Goal: Use online tool/utility: Utilize a website feature to perform a specific function

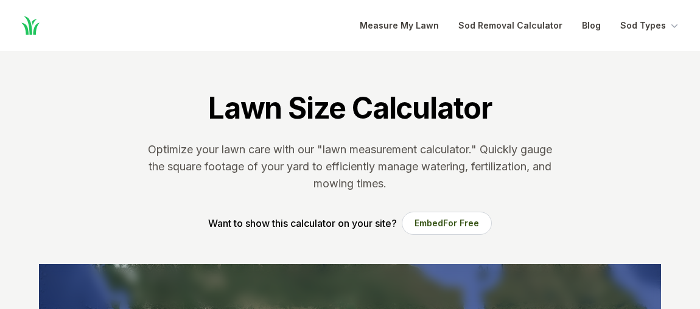
scroll to position [276, 0]
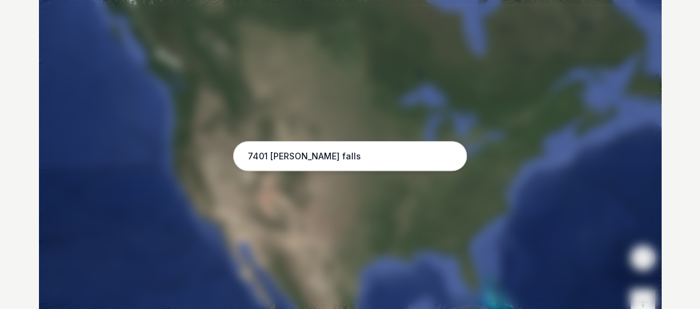
click at [320, 156] on input "7401 [PERSON_NAME] falls" at bounding box center [350, 156] width 234 height 30
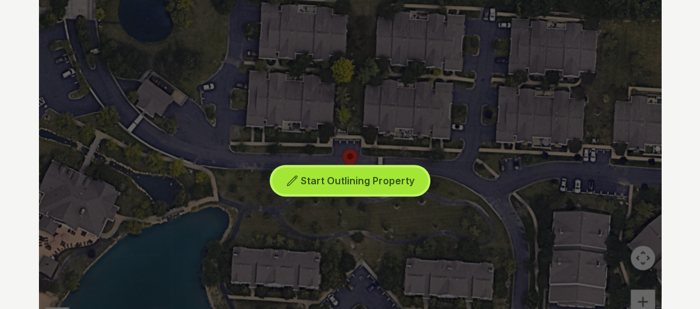
click at [318, 181] on span "Start Outlining Property" at bounding box center [358, 181] width 114 height 12
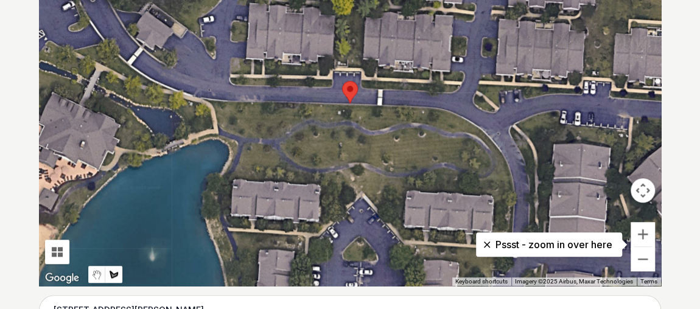
scroll to position [343, 0]
click at [643, 253] on button "Zoom out" at bounding box center [642, 259] width 24 height 24
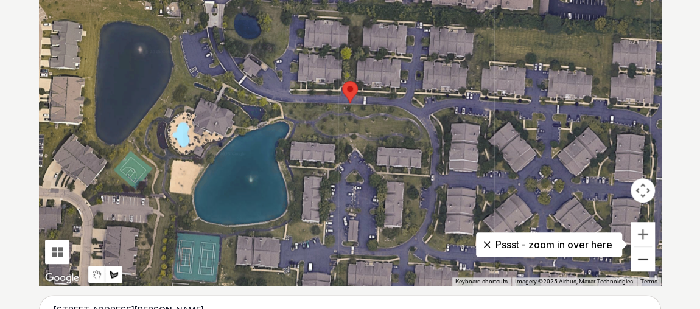
click at [643, 250] on button "Zoom out" at bounding box center [642, 259] width 24 height 24
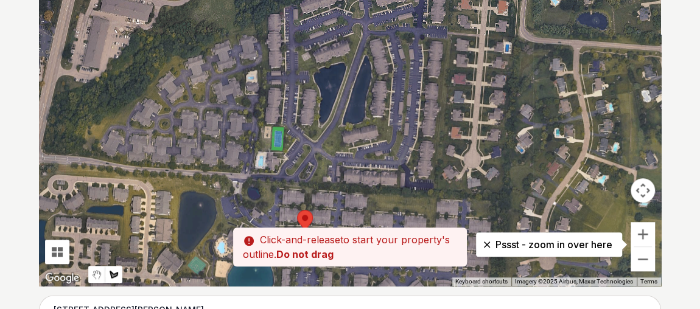
drag, startPoint x: 399, startPoint y: 120, endPoint x: 352, endPoint y: 255, distance: 143.2
click at [352, 255] on div "Pssst - zoom in over here To navigate the map with touch gestures double-tap an…" at bounding box center [350, 103] width 622 height 365
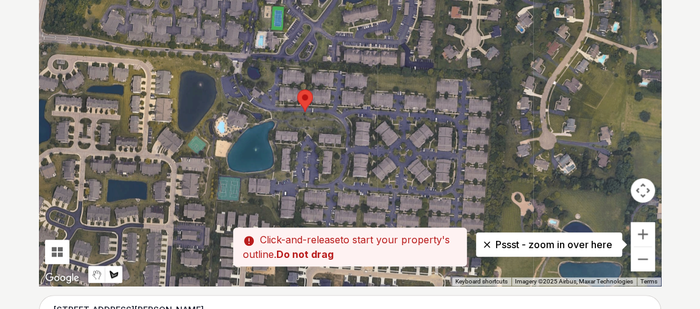
drag, startPoint x: 365, startPoint y: 214, endPoint x: 368, endPoint y: 86, distance: 128.4
click at [368, 86] on div at bounding box center [350, 103] width 622 height 365
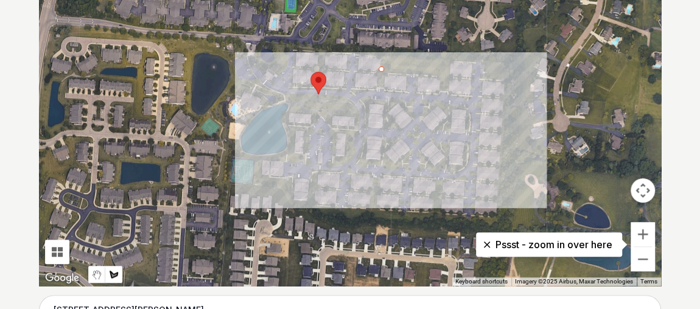
drag, startPoint x: 372, startPoint y: 136, endPoint x: 391, endPoint y: 120, distance: 25.0
click at [391, 120] on div at bounding box center [350, 103] width 622 height 365
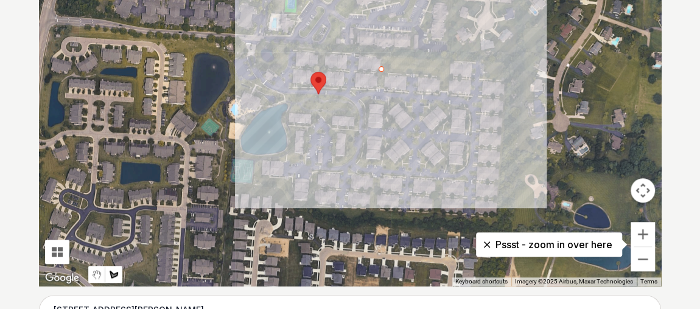
click at [382, 55] on div at bounding box center [350, 103] width 622 height 365
click at [382, 55] on div "Start Outlining Property" at bounding box center [350, 103] width 622 height 365
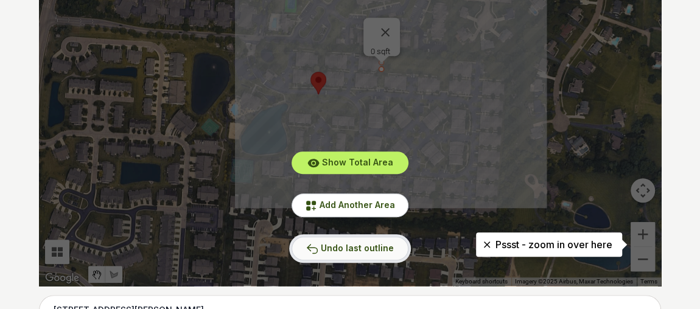
click at [350, 253] on button "Undo last outline" at bounding box center [350, 249] width 117 height 24
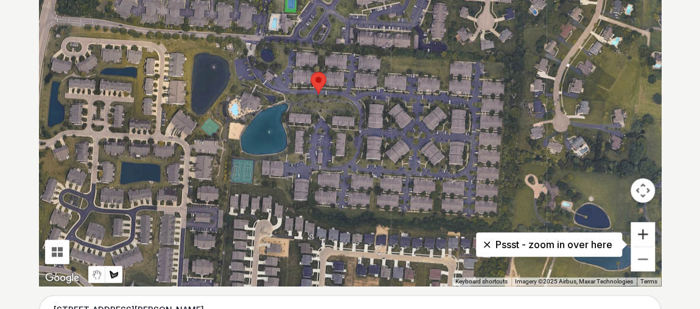
click at [636, 236] on button "Zoom in" at bounding box center [642, 234] width 24 height 24
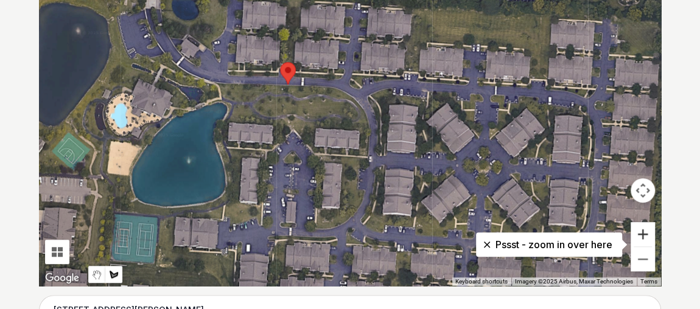
click at [636, 236] on button "Zoom in" at bounding box center [642, 234] width 24 height 24
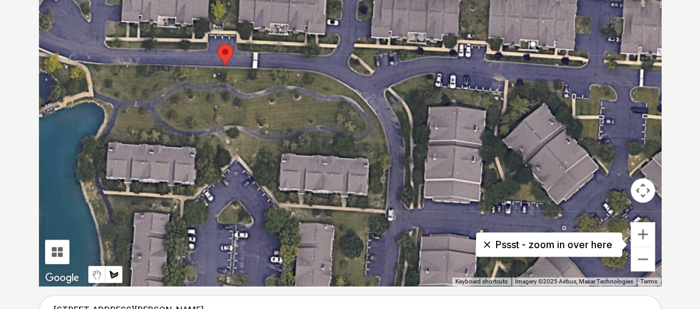
click at [85, 61] on div at bounding box center [350, 103] width 622 height 365
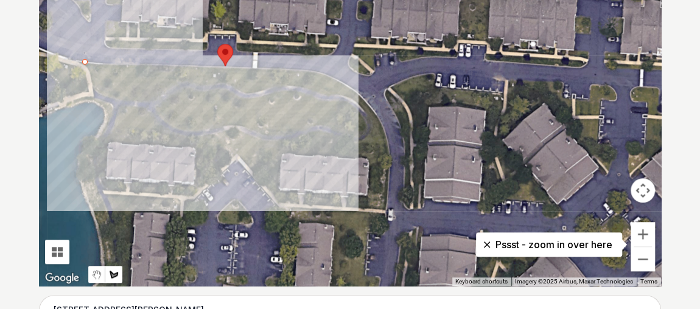
click at [231, 66] on div at bounding box center [350, 103] width 622 height 365
click at [328, 74] on div at bounding box center [350, 103] width 622 height 365
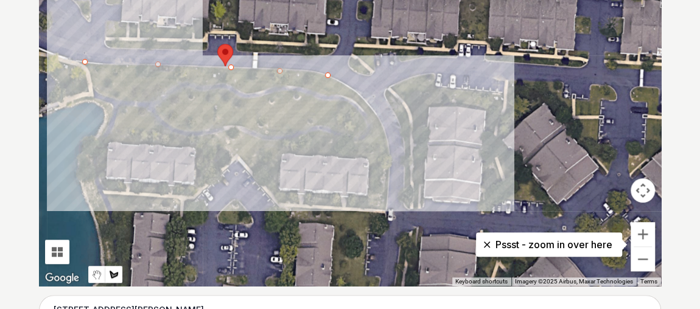
click at [365, 100] on div at bounding box center [350, 103] width 622 height 365
click at [385, 133] on div at bounding box center [350, 103] width 622 height 365
click at [388, 167] on div at bounding box center [350, 103] width 622 height 365
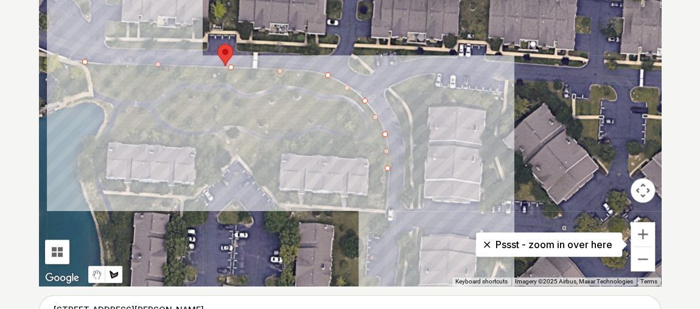
click at [385, 206] on div at bounding box center [350, 103] width 622 height 365
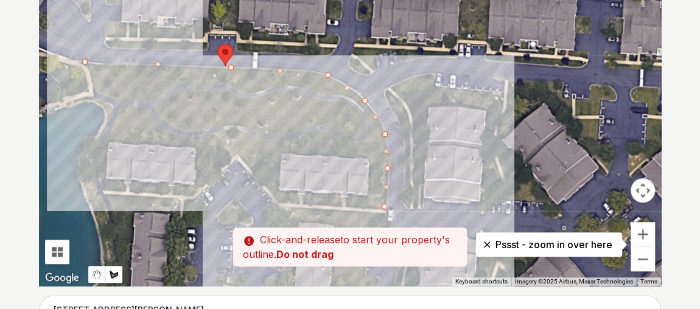
click at [366, 203] on div at bounding box center [350, 103] width 622 height 365
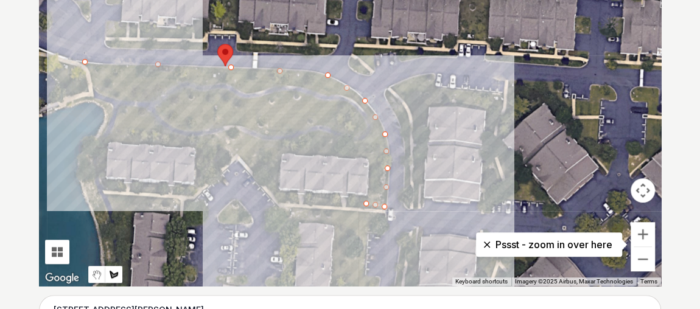
click at [367, 155] on div at bounding box center [350, 103] width 622 height 365
click at [279, 151] on div at bounding box center [350, 103] width 622 height 365
click at [276, 195] on div at bounding box center [350, 103] width 622 height 365
click at [238, 152] on div at bounding box center [350, 103] width 622 height 365
click at [192, 148] on div at bounding box center [350, 103] width 622 height 365
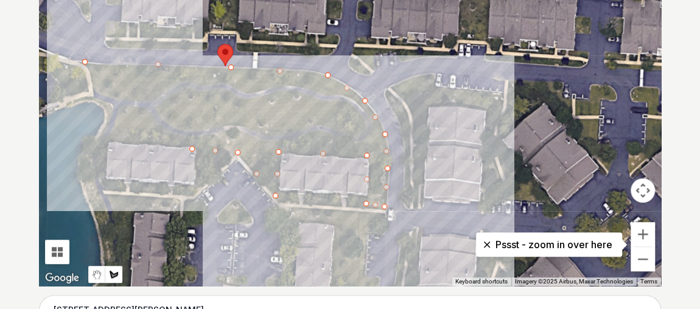
click at [107, 142] on div at bounding box center [350, 103] width 622 height 365
click at [105, 180] on div at bounding box center [350, 103] width 622 height 365
click at [192, 186] on div at bounding box center [350, 103] width 622 height 365
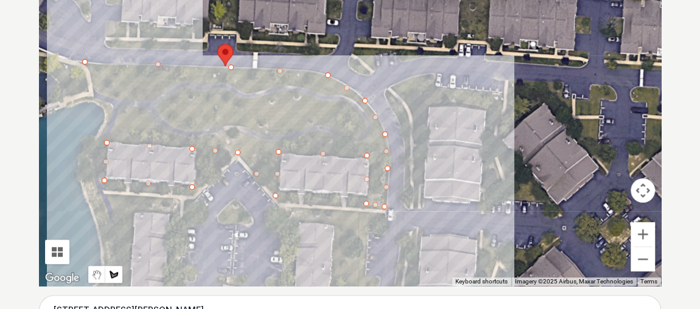
click at [180, 212] on div at bounding box center [350, 103] width 622 height 365
click at [133, 209] on div at bounding box center [350, 103] width 622 height 365
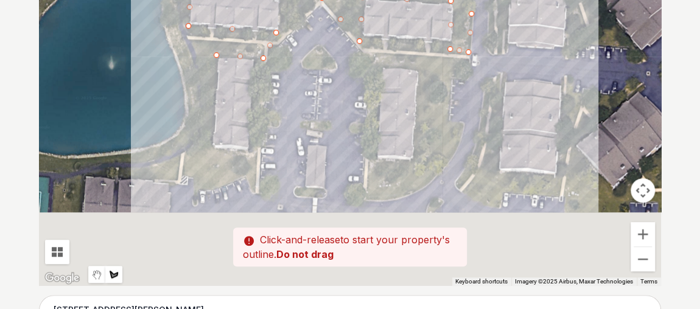
drag, startPoint x: 124, startPoint y: 231, endPoint x: 211, endPoint y: 69, distance: 183.0
click at [211, 69] on div at bounding box center [350, 103] width 622 height 365
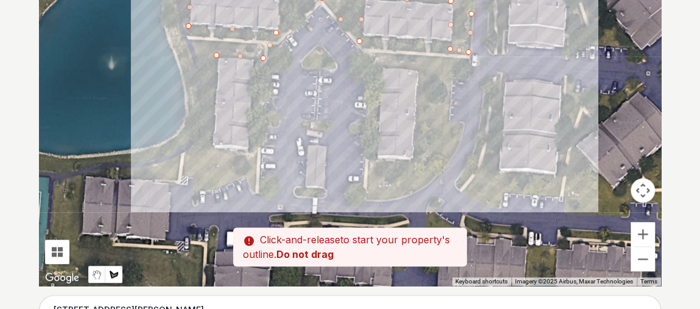
click at [211, 147] on div at bounding box center [350, 103] width 622 height 365
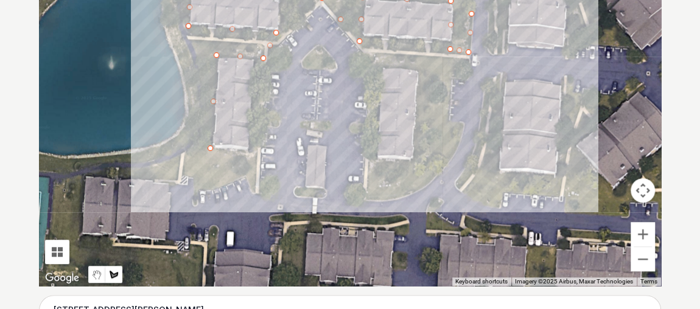
click at [257, 152] on div at bounding box center [350, 103] width 622 height 365
click at [256, 186] on div at bounding box center [350, 103] width 622 height 365
click at [198, 185] on div at bounding box center [350, 103] width 622 height 365
click at [180, 170] on div at bounding box center [350, 103] width 622 height 365
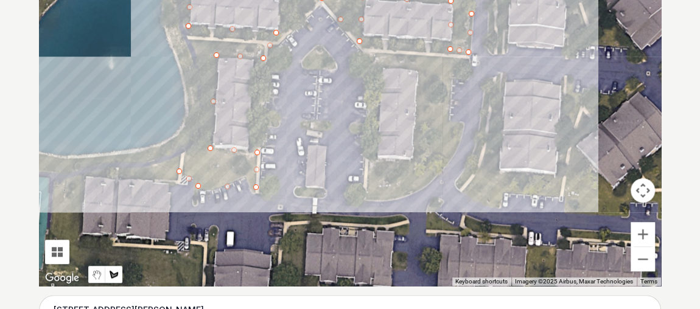
click at [91, 175] on div at bounding box center [350, 103] width 622 height 365
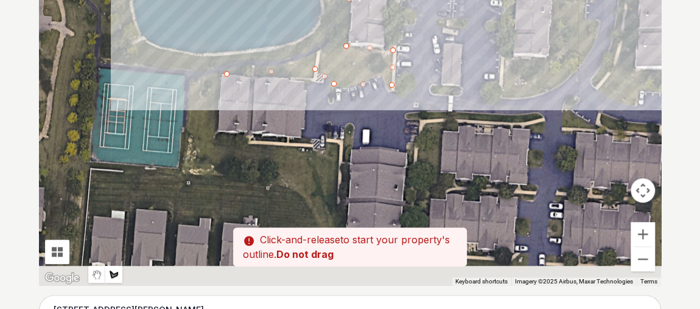
drag, startPoint x: 91, startPoint y: 195, endPoint x: 229, endPoint y: 92, distance: 171.7
click at [229, 92] on div at bounding box center [350, 103] width 622 height 365
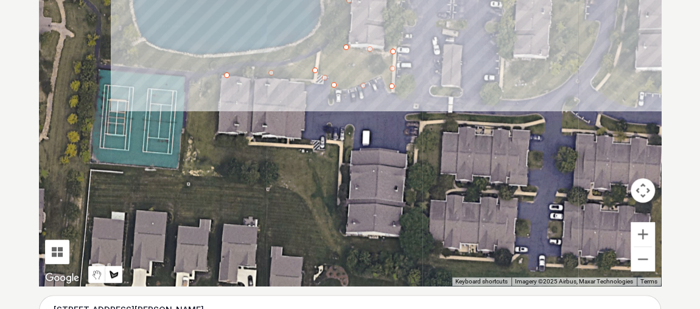
click at [218, 85] on div at bounding box center [350, 103] width 622 height 365
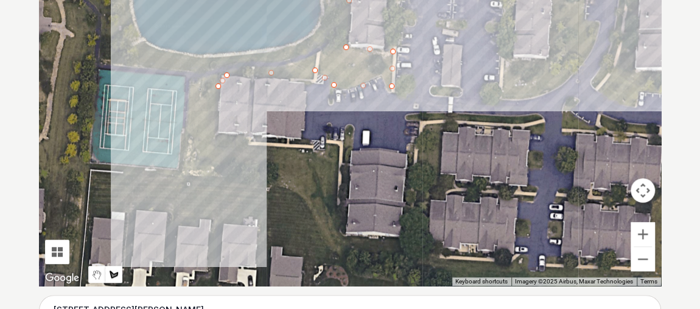
click at [216, 134] on div at bounding box center [350, 103] width 622 height 365
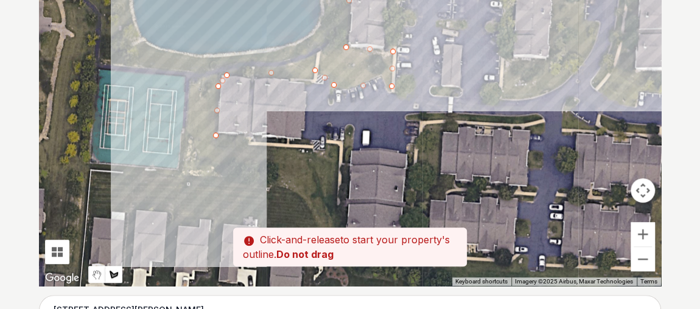
click at [240, 142] on div at bounding box center [350, 103] width 622 height 365
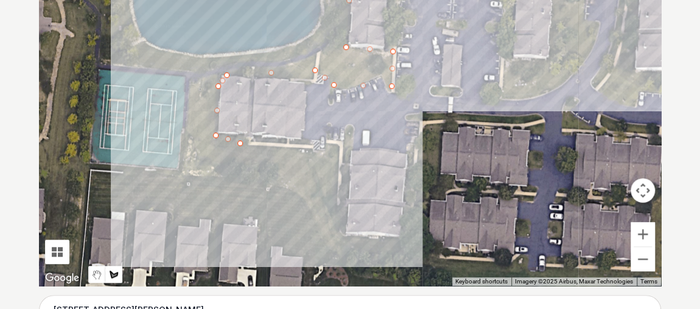
click at [337, 148] on div at bounding box center [350, 103] width 622 height 365
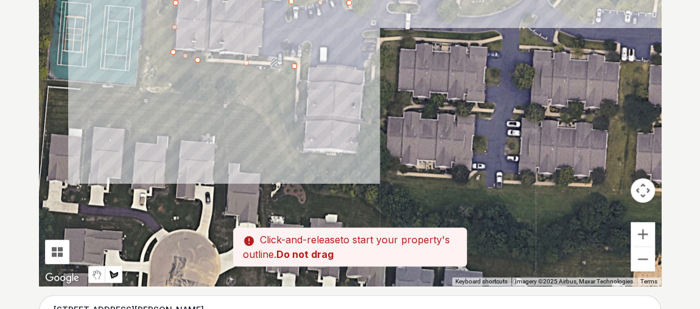
drag, startPoint x: 327, startPoint y: 181, endPoint x: 283, endPoint y: 86, distance: 104.0
click at [283, 86] on div at bounding box center [350, 103] width 622 height 365
click at [298, 150] on div at bounding box center [350, 103] width 622 height 365
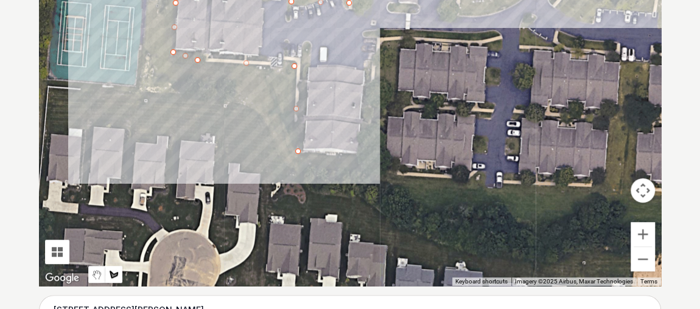
click at [367, 150] on div at bounding box center [350, 103] width 622 height 365
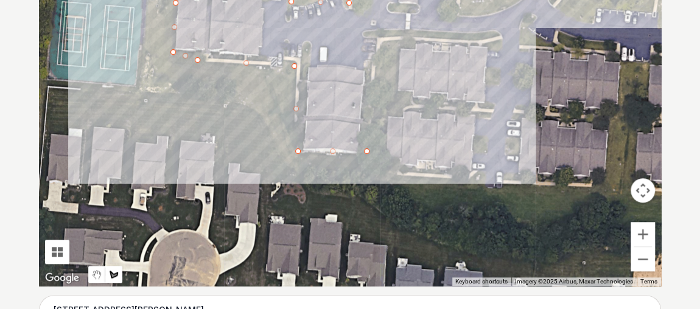
click at [375, 29] on div at bounding box center [350, 103] width 622 height 365
click at [493, 32] on div at bounding box center [350, 103] width 622 height 365
click at [392, 44] on div at bounding box center [350, 103] width 622 height 365
click at [385, 117] on div at bounding box center [350, 103] width 622 height 365
click at [389, 172] on div at bounding box center [350, 103] width 622 height 365
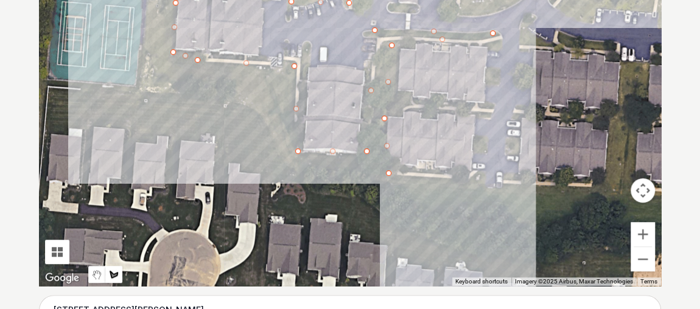
click at [514, 184] on div at bounding box center [350, 103] width 622 height 365
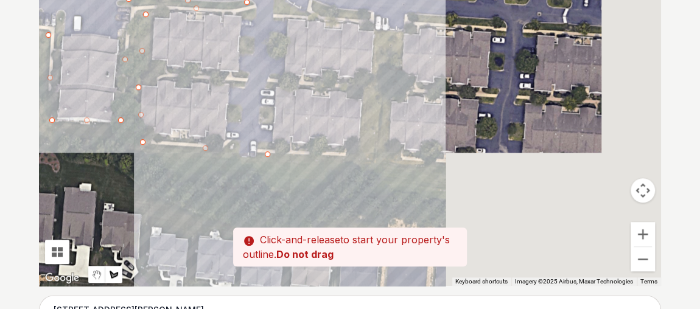
drag, startPoint x: 557, startPoint y: 172, endPoint x: 323, endPoint y: 140, distance: 237.0
click at [323, 140] on div at bounding box center [350, 103] width 622 height 365
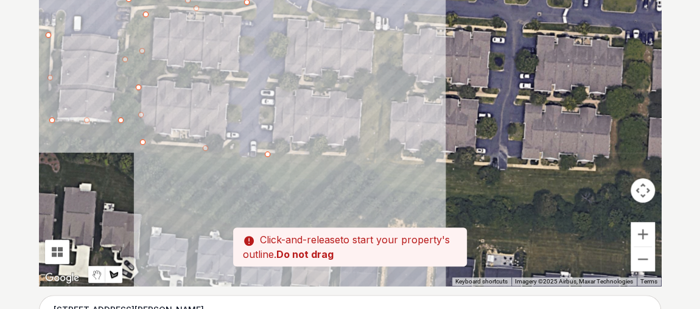
click at [358, 146] on div at bounding box center [350, 103] width 622 height 365
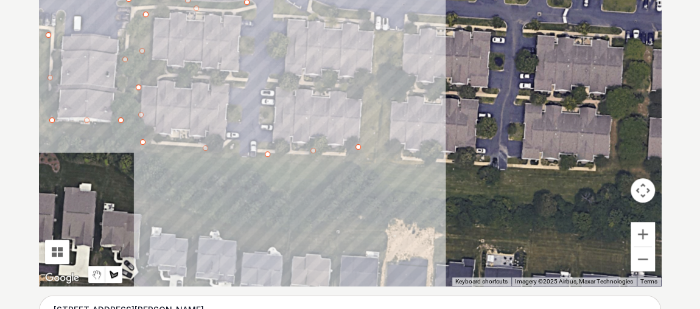
click at [366, 86] on div at bounding box center [350, 103] width 622 height 365
click at [374, 30] on div at bounding box center [350, 103] width 622 height 365
click at [402, 31] on div at bounding box center [350, 103] width 622 height 365
click at [396, 102] on div at bounding box center [350, 103] width 622 height 365
click at [399, 153] on div at bounding box center [350, 103] width 622 height 365
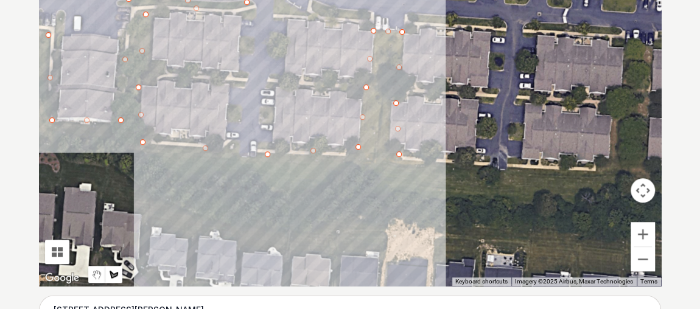
click at [413, 161] on div at bounding box center [350, 103] width 622 height 365
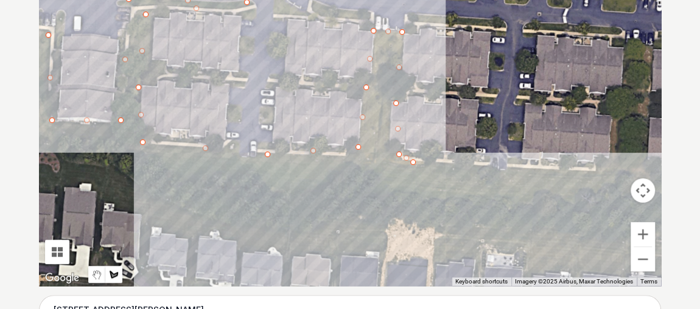
click at [598, 170] on div at bounding box center [350, 103] width 622 height 365
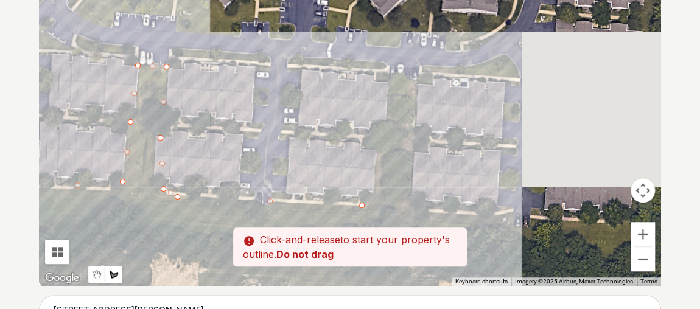
drag, startPoint x: 611, startPoint y: 155, endPoint x: 371, endPoint y: 189, distance: 242.9
click at [371, 189] on div at bounding box center [350, 103] width 622 height 365
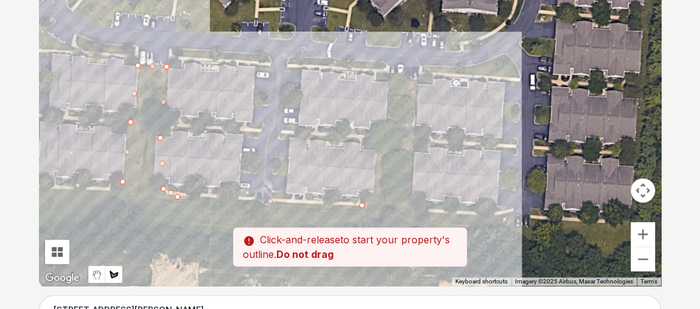
click at [374, 187] on div at bounding box center [350, 103] width 622 height 365
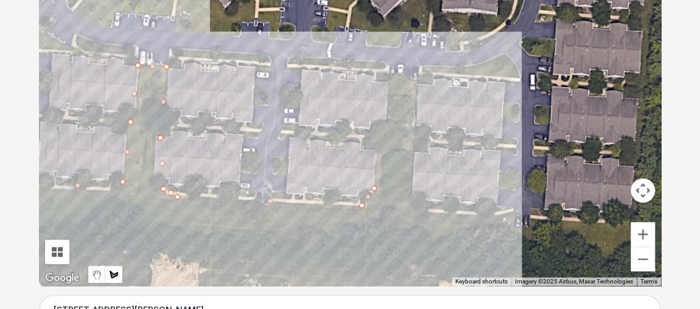
click at [387, 74] on div at bounding box center [350, 103] width 622 height 365
click at [427, 66] on div at bounding box center [350, 103] width 622 height 365
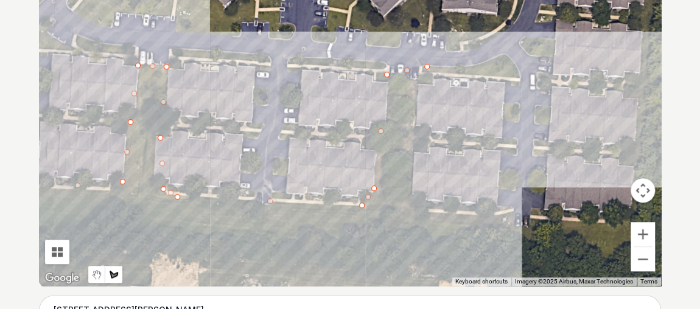
click at [512, 56] on div at bounding box center [350, 103] width 622 height 365
click at [520, 77] on div at bounding box center [350, 103] width 622 height 365
click at [413, 80] on div at bounding box center [350, 103] width 622 height 365
click at [411, 207] on div at bounding box center [350, 103] width 622 height 365
click at [510, 211] on div at bounding box center [350, 103] width 622 height 365
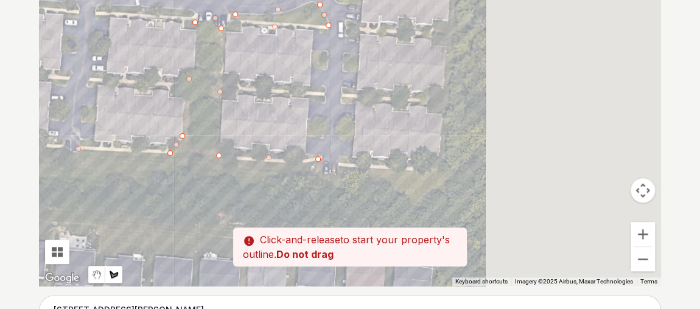
drag, startPoint x: 565, startPoint y: 198, endPoint x: 358, endPoint y: 143, distance: 214.2
click at [358, 143] on div at bounding box center [350, 103] width 622 height 365
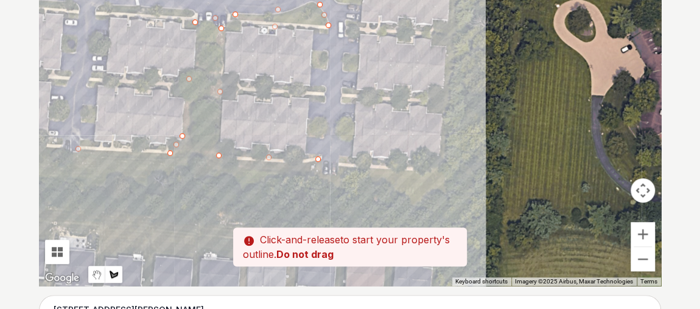
click at [435, 160] on div at bounding box center [350, 103] width 622 height 365
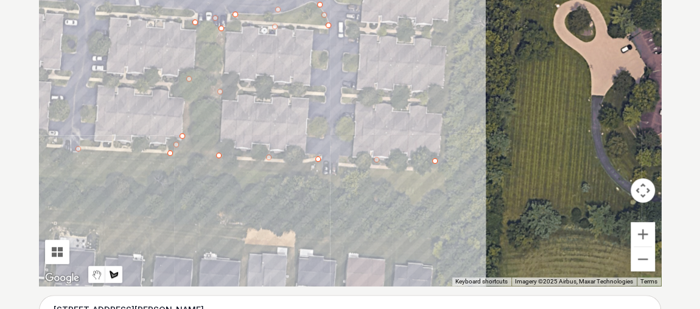
click at [444, 45] on div at bounding box center [350, 103] width 622 height 365
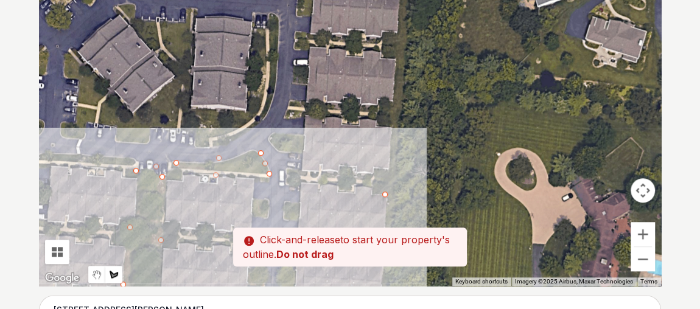
drag, startPoint x: 423, startPoint y: 49, endPoint x: 361, endPoint y: 201, distance: 164.9
click at [361, 201] on div at bounding box center [350, 103] width 622 height 365
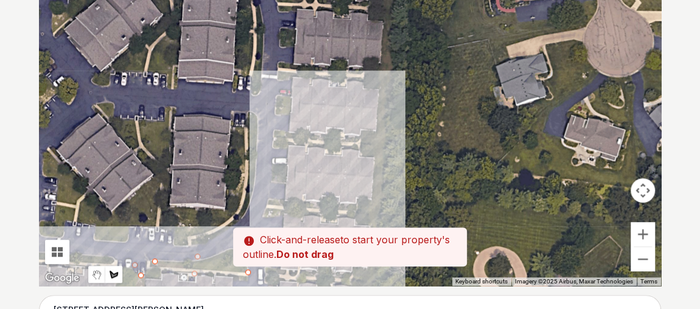
drag, startPoint x: 387, startPoint y: 95, endPoint x: 364, endPoint y: 200, distance: 107.2
click at [364, 200] on div at bounding box center [350, 103] width 622 height 365
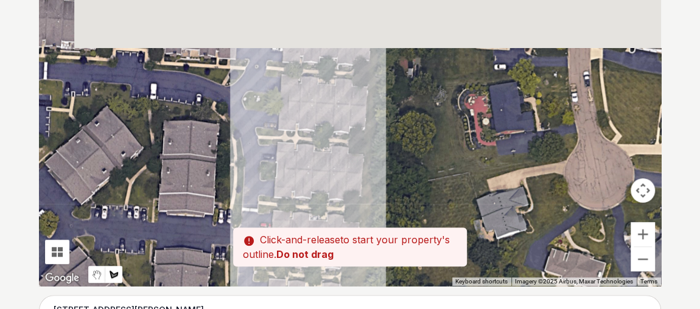
drag, startPoint x: 375, startPoint y: 34, endPoint x: 362, endPoint y: 111, distance: 77.8
click at [355, 174] on div at bounding box center [350, 103] width 622 height 365
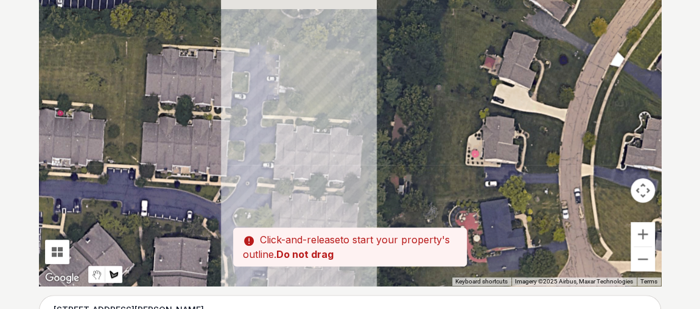
drag, startPoint x: 365, startPoint y: 36, endPoint x: 355, endPoint y: 156, distance: 120.3
click at [355, 156] on div at bounding box center [350, 103] width 622 height 365
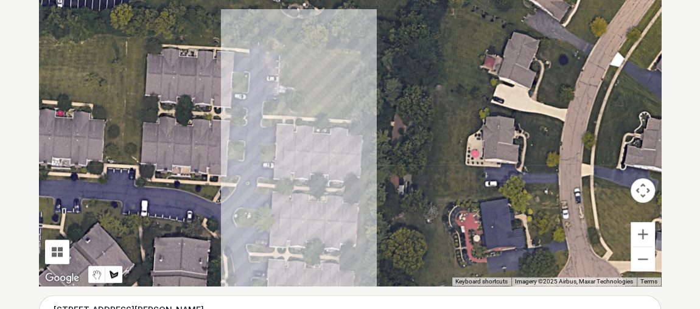
click at [357, 114] on div at bounding box center [350, 103] width 622 height 365
click at [269, 111] on div at bounding box center [350, 103] width 622 height 365
click at [280, 44] on div at bounding box center [350, 103] width 622 height 365
click at [365, 46] on div at bounding box center [350, 103] width 622 height 365
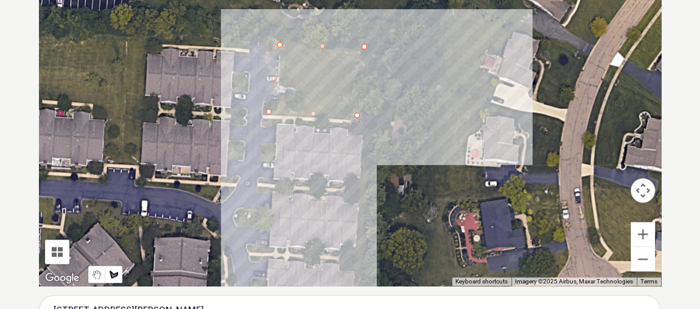
click at [367, 142] on div at bounding box center [350, 103] width 622 height 365
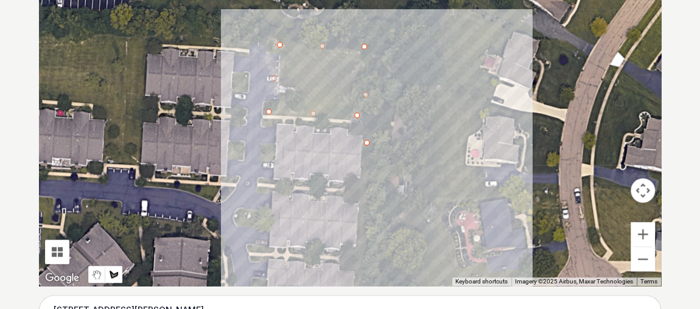
click at [366, 217] on div at bounding box center [350, 103] width 622 height 365
click at [365, 259] on div at bounding box center [350, 103] width 622 height 365
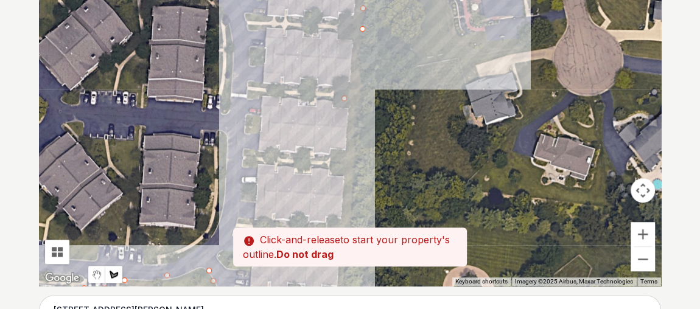
drag, startPoint x: 360, startPoint y: 270, endPoint x: 357, endPoint y: 36, distance: 233.7
click at [357, 36] on div at bounding box center [350, 103] width 622 height 365
click at [355, 159] on div at bounding box center [350, 103] width 622 height 365
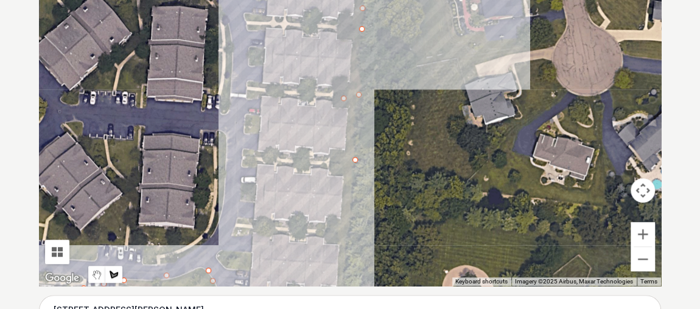
click at [346, 253] on div at bounding box center [350, 103] width 622 height 365
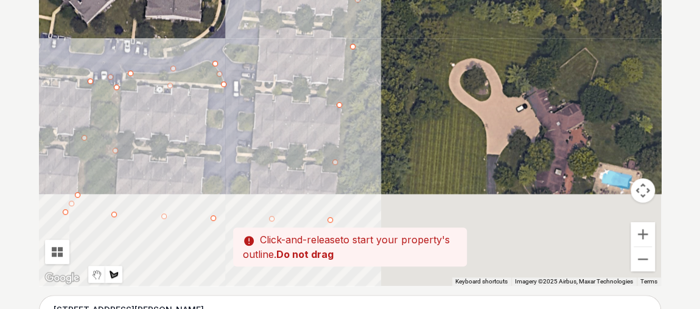
drag, startPoint x: 321, startPoint y: 269, endPoint x: 326, endPoint y: 41, distance: 227.7
click at [326, 41] on div at bounding box center [350, 103] width 622 height 365
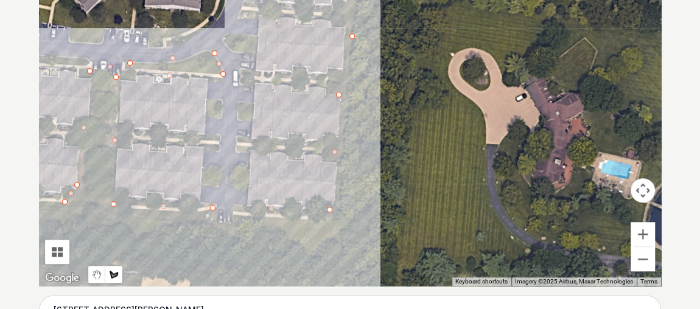
click at [342, 235] on div at bounding box center [350, 103] width 622 height 365
click at [306, 243] on div at bounding box center [350, 103] width 622 height 365
click at [228, 228] on div at bounding box center [350, 103] width 622 height 365
click at [102, 218] on div at bounding box center [350, 103] width 622 height 365
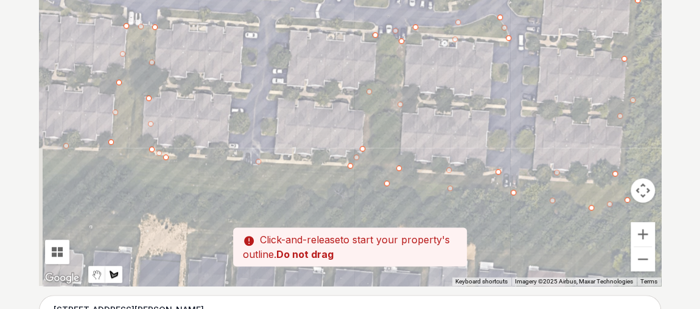
drag, startPoint x: 67, startPoint y: 218, endPoint x: 363, endPoint y: 181, distance: 298.6
click at [363, 181] on div at bounding box center [350, 103] width 622 height 365
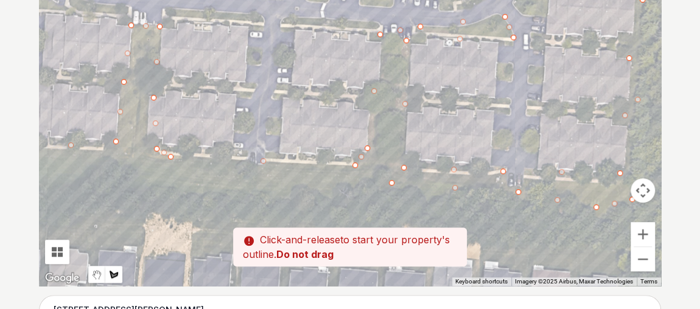
click at [273, 186] on div at bounding box center [350, 103] width 622 height 365
click at [141, 177] on div at bounding box center [350, 103] width 622 height 365
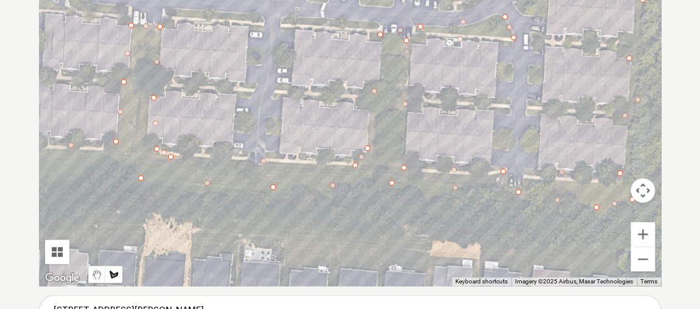
click at [99, 166] on div at bounding box center [350, 103] width 622 height 365
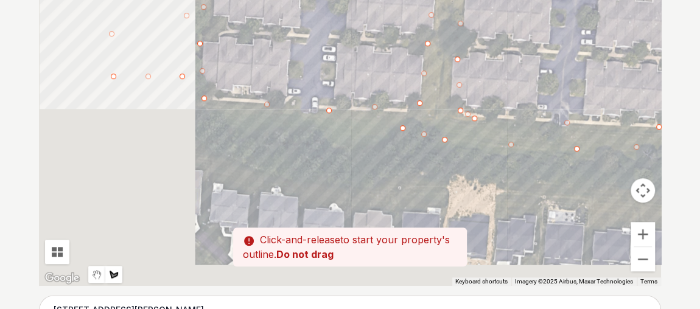
drag, startPoint x: 85, startPoint y: 171, endPoint x: 393, endPoint y: 132, distance: 311.0
click at [393, 132] on div at bounding box center [350, 103] width 622 height 365
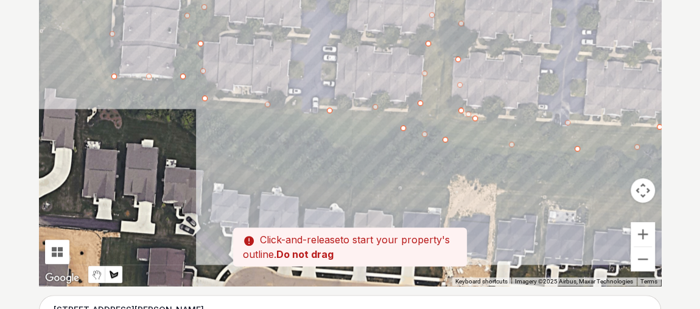
click at [356, 148] on div at bounding box center [350, 103] width 622 height 365
click at [289, 131] on div at bounding box center [350, 103] width 622 height 365
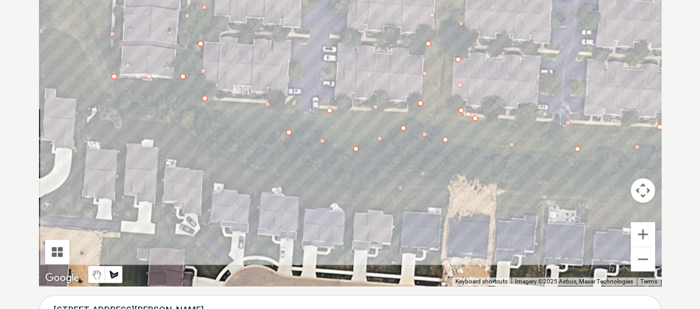
click at [185, 97] on div at bounding box center [350, 103] width 622 height 365
click at [108, 91] on div at bounding box center [350, 103] width 622 height 365
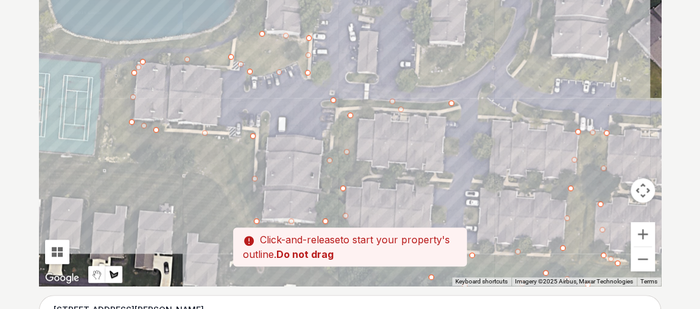
drag, startPoint x: 90, startPoint y: 56, endPoint x: 233, endPoint y: 203, distance: 204.9
click at [233, 203] on div at bounding box center [350, 103] width 622 height 365
click at [212, 176] on div at bounding box center [350, 103] width 622 height 365
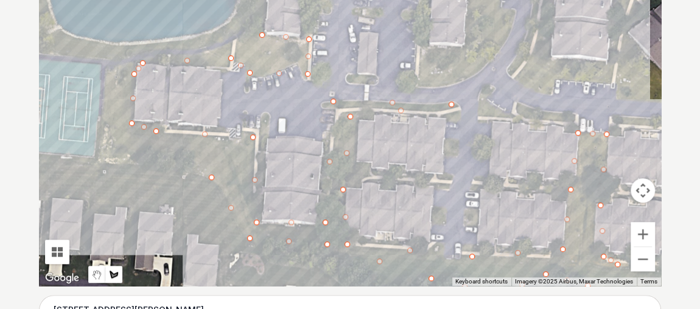
click at [156, 156] on div at bounding box center [350, 103] width 622 height 365
click at [102, 153] on div at bounding box center [350, 103] width 622 height 365
click at [111, 62] on div at bounding box center [350, 103] width 622 height 365
click at [130, 48] on div at bounding box center [350, 103] width 622 height 365
click at [215, 33] on div at bounding box center [350, 103] width 622 height 365
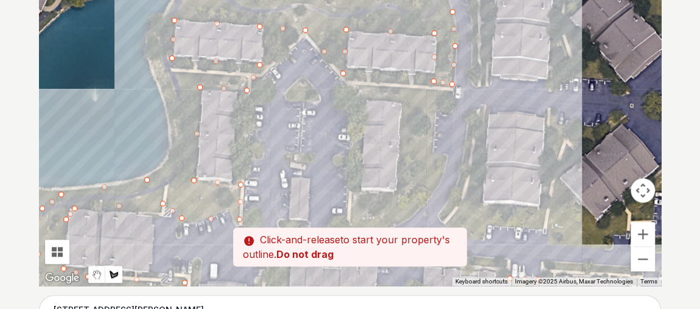
drag, startPoint x: 249, startPoint y: 16, endPoint x: 176, endPoint y: 172, distance: 172.1
click at [176, 172] on div at bounding box center [350, 103] width 622 height 365
click at [176, 154] on div at bounding box center [350, 103] width 622 height 365
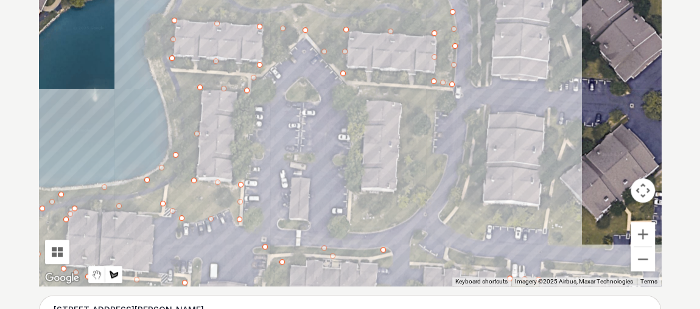
click at [158, 73] on div at bounding box center [350, 103] width 622 height 365
click at [156, 25] on div at bounding box center [350, 103] width 622 height 365
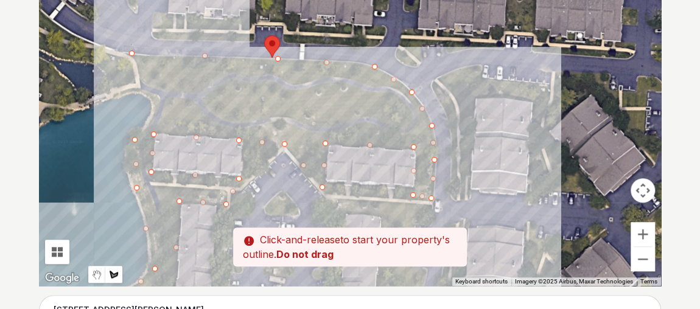
drag, startPoint x: 180, startPoint y: 7, endPoint x: 156, endPoint y: 131, distance: 127.0
click at [156, 131] on div at bounding box center [350, 103] width 622 height 365
click at [159, 94] on div at bounding box center [350, 103] width 622 height 365
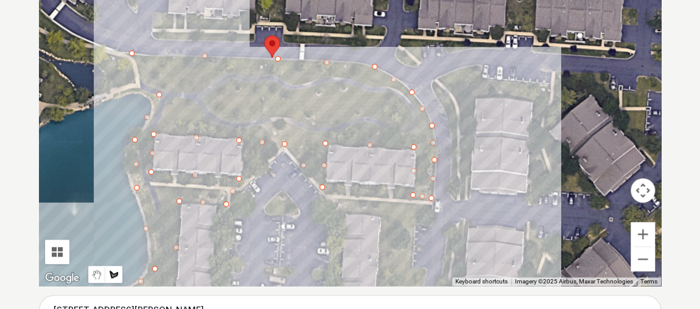
click at [134, 54] on div at bounding box center [350, 103] width 622 height 365
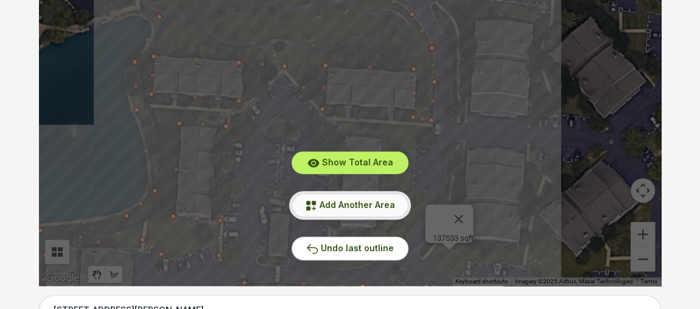
click at [345, 201] on span "Add Another Area" at bounding box center [357, 205] width 75 height 10
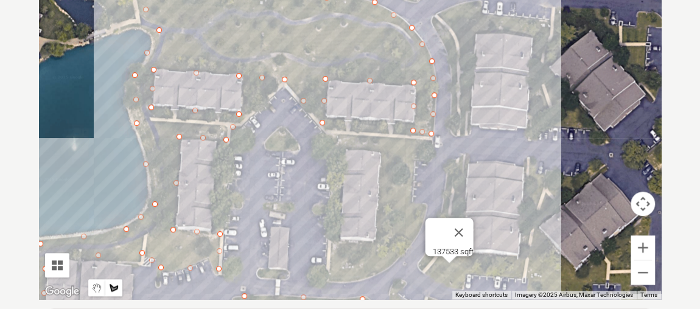
scroll to position [329, 0]
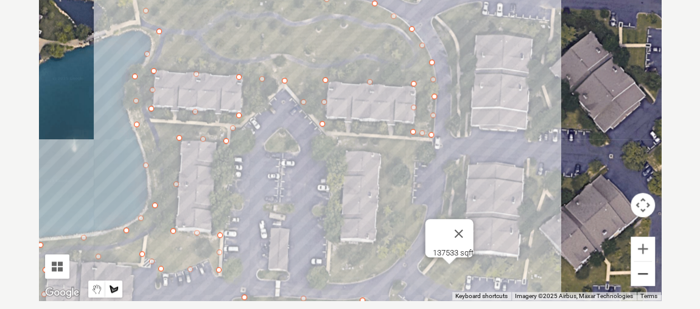
click at [645, 269] on button "Zoom out" at bounding box center [642, 274] width 24 height 24
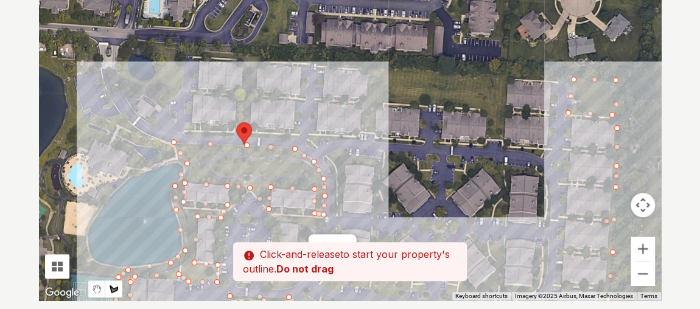
drag, startPoint x: 442, startPoint y: 94, endPoint x: 371, endPoint y: 186, distance: 116.3
click at [371, 186] on div at bounding box center [350, 117] width 622 height 365
click at [368, 69] on div at bounding box center [350, 117] width 622 height 365
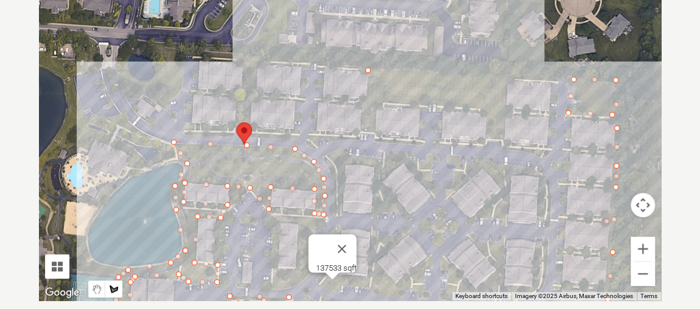
click at [507, 76] on div at bounding box center [350, 117] width 622 height 365
click at [502, 141] on div at bounding box center [350, 117] width 622 height 365
click at [483, 138] on div at bounding box center [350, 117] width 622 height 365
click at [480, 108] on div at bounding box center [350, 117] width 622 height 365
click at [382, 102] on div at bounding box center [350, 117] width 622 height 365
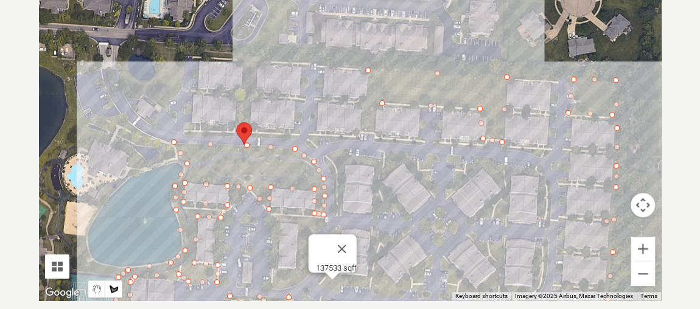
click at [375, 130] on div at bounding box center [350, 117] width 622 height 365
click at [361, 129] on div at bounding box center [350, 117] width 622 height 365
click at [367, 75] on div at bounding box center [350, 117] width 622 height 365
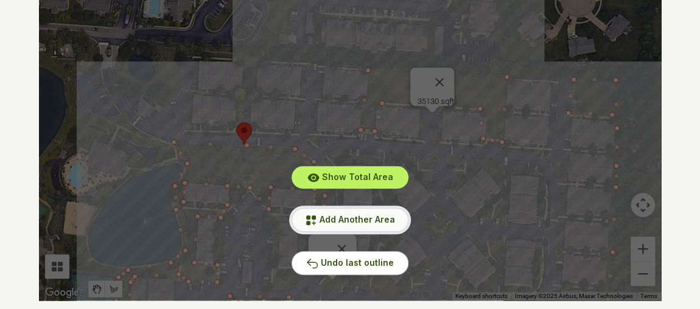
click at [351, 215] on span "Add Another Area" at bounding box center [357, 219] width 75 height 10
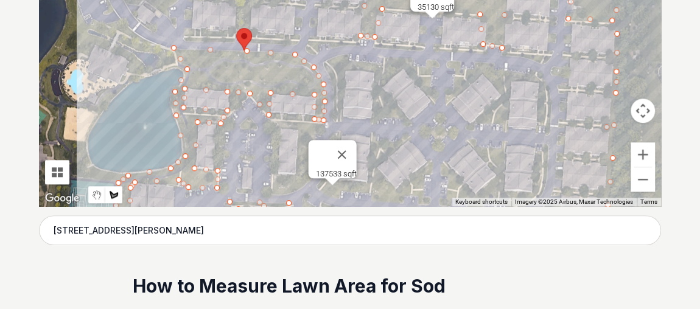
scroll to position [411, 0]
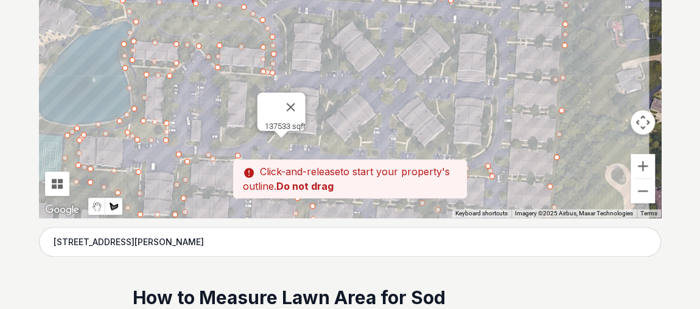
drag, startPoint x: 433, startPoint y: 197, endPoint x: 380, endPoint y: 136, distance: 80.7
click at [380, 136] on div at bounding box center [350, 35] width 622 height 365
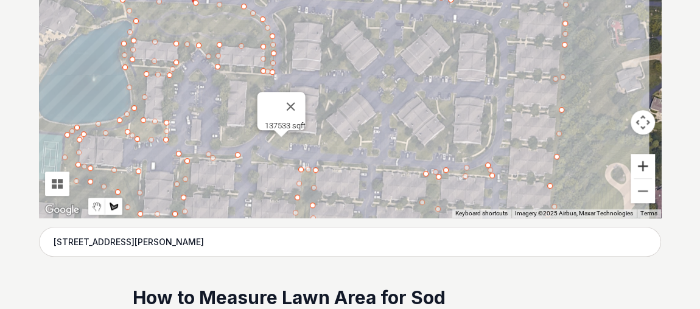
click at [641, 169] on button "Zoom in" at bounding box center [642, 166] width 24 height 24
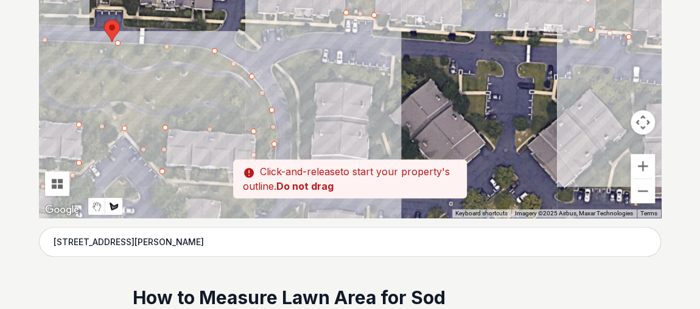
drag, startPoint x: 371, startPoint y: 61, endPoint x: 449, endPoint y: 135, distance: 107.6
click at [449, 135] on div at bounding box center [350, 35] width 622 height 365
click at [274, 63] on div at bounding box center [350, 35] width 622 height 365
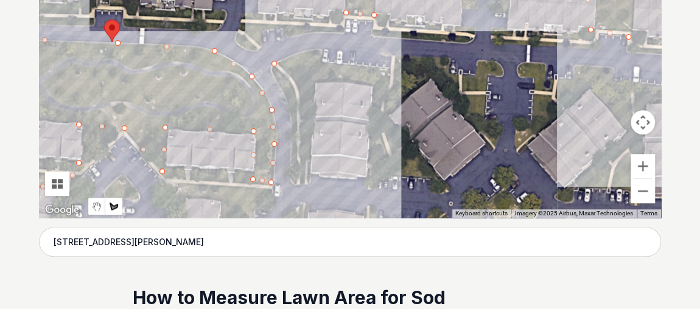
click at [318, 49] on div at bounding box center [350, 35] width 622 height 365
click at [318, 61] on div at bounding box center [350, 35] width 622 height 365
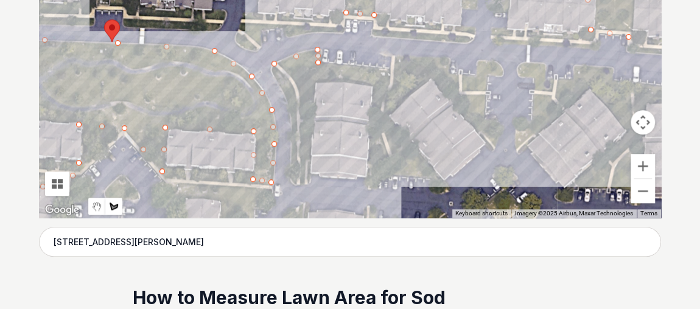
click at [393, 66] on div at bounding box center [350, 35] width 622 height 365
click at [395, 55] on div at bounding box center [350, 35] width 622 height 365
click at [448, 57] on div at bounding box center [350, 35] width 622 height 365
click at [447, 69] on div at bounding box center [350, 35] width 622 height 365
click at [477, 73] on div at bounding box center [350, 35] width 622 height 365
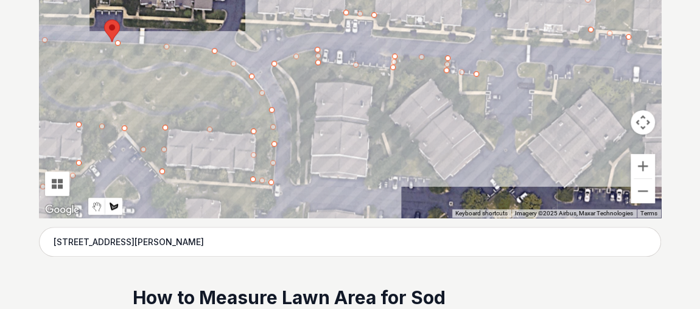
click at [479, 61] on div at bounding box center [350, 35] width 622 height 365
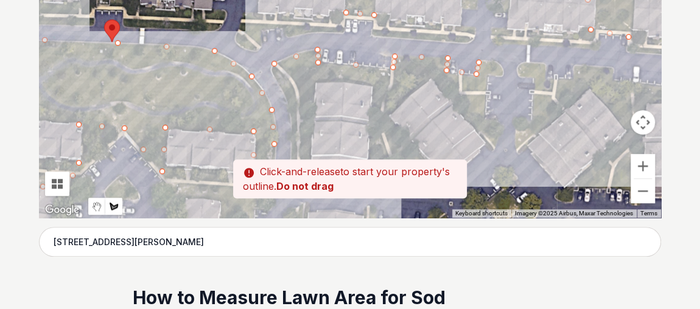
click at [501, 65] on div at bounding box center [350, 35] width 622 height 365
click at [487, 78] on div at bounding box center [350, 35] width 622 height 365
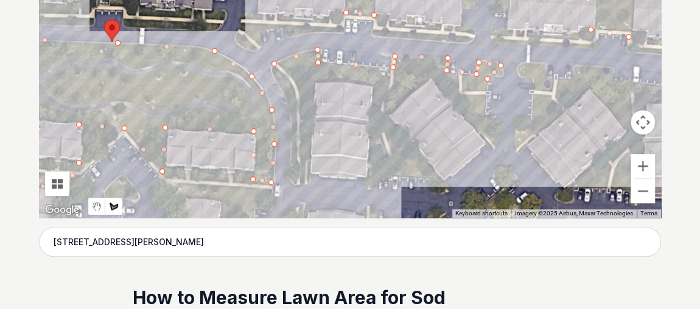
click at [483, 132] on div at bounding box center [350, 35] width 622 height 365
click at [431, 73] on div at bounding box center [350, 35] width 622 height 365
click at [386, 113] on div at bounding box center [350, 35] width 622 height 365
click at [433, 174] on div at bounding box center [350, 35] width 622 height 365
click at [369, 163] on div at bounding box center [350, 35] width 622 height 365
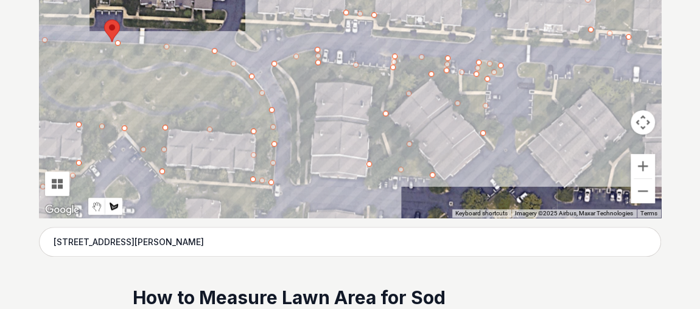
click at [372, 82] on div at bounding box center [350, 35] width 622 height 365
click at [309, 80] on div at bounding box center [350, 35] width 622 height 365
click at [308, 181] on div at bounding box center [350, 35] width 622 height 365
click at [296, 172] on div at bounding box center [350, 35] width 622 height 365
click at [292, 110] on div at bounding box center [350, 35] width 622 height 365
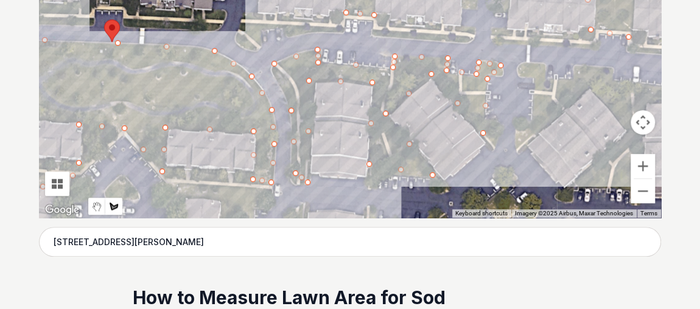
click at [272, 71] on div at bounding box center [350, 35] width 622 height 365
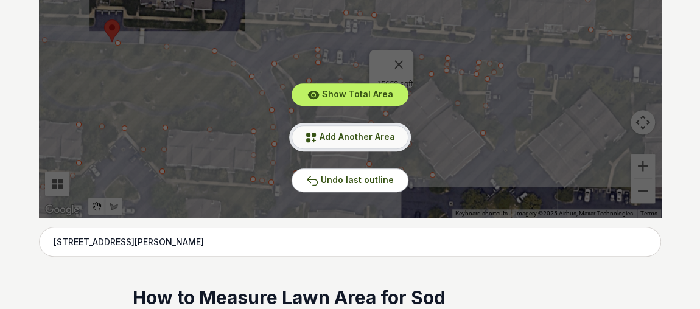
click at [360, 132] on span "Add Another Area" at bounding box center [357, 136] width 75 height 10
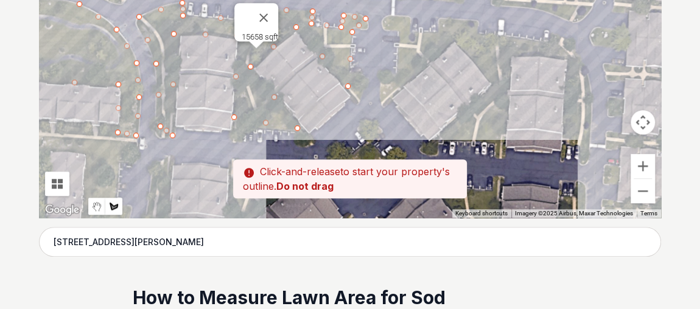
drag, startPoint x: 451, startPoint y: 150, endPoint x: 309, endPoint y: 105, distance: 149.0
click at [309, 105] on div at bounding box center [350, 35] width 622 height 365
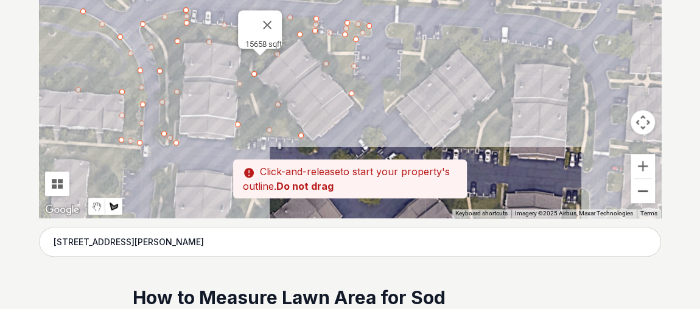
click at [638, 191] on button "Zoom out" at bounding box center [642, 191] width 24 height 24
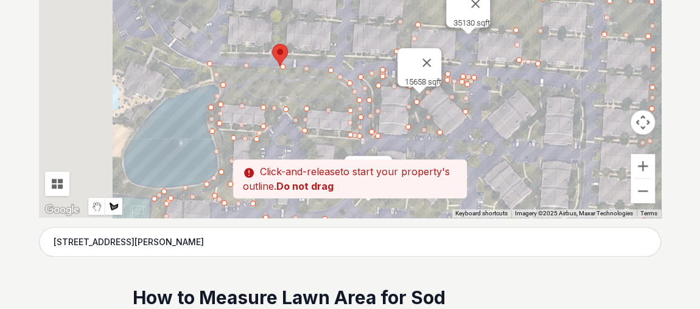
drag, startPoint x: 365, startPoint y: 68, endPoint x: 484, endPoint y: 117, distance: 129.3
click at [484, 117] on div at bounding box center [350, 35] width 622 height 365
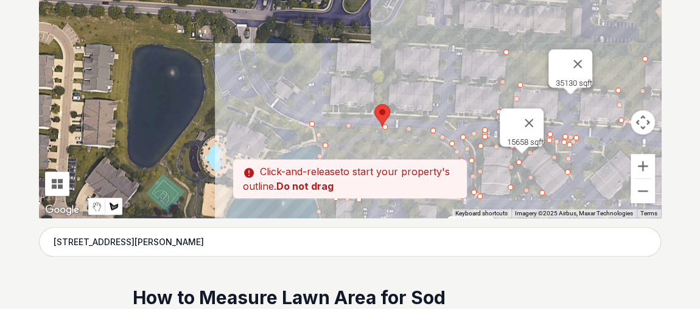
drag, startPoint x: 259, startPoint y: 60, endPoint x: 379, endPoint y: 110, distance: 129.3
click at [362, 116] on div at bounding box center [350, 35] width 622 height 365
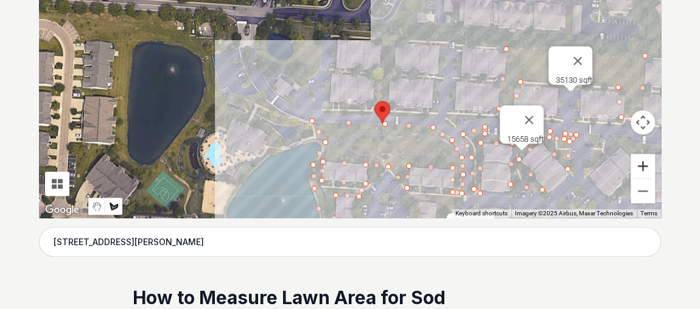
click at [637, 163] on button "Zoom in" at bounding box center [642, 166] width 24 height 24
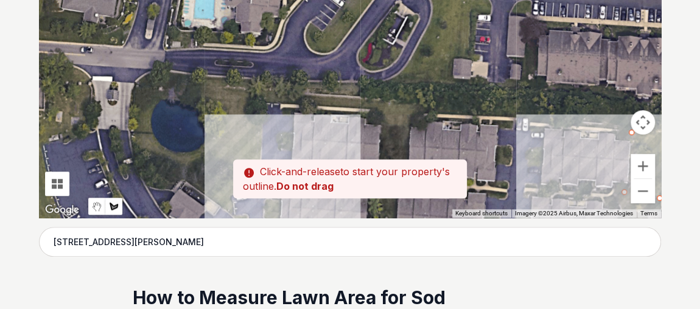
drag, startPoint x: 228, startPoint y: 23, endPoint x: 195, endPoint y: 93, distance: 77.1
click at [195, 93] on div at bounding box center [350, 35] width 622 height 365
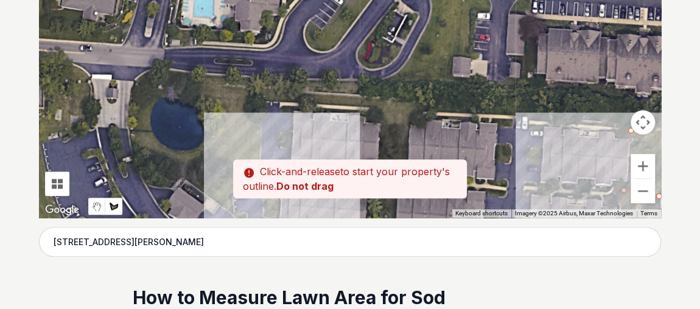
click at [135, 82] on div at bounding box center [350, 35] width 622 height 365
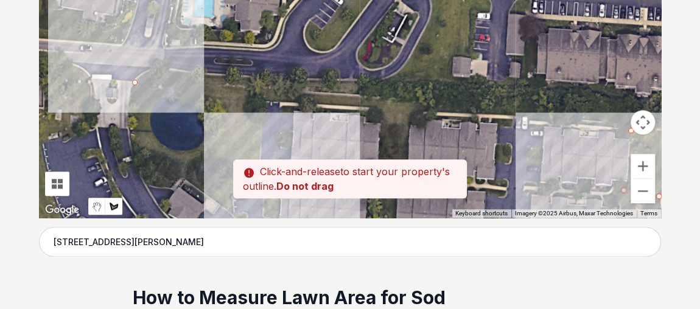
click at [155, 69] on div at bounding box center [350, 35] width 622 height 365
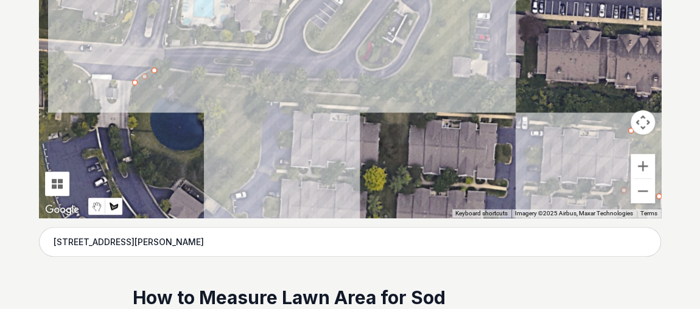
click at [358, 85] on div at bounding box center [350, 35] width 622 height 365
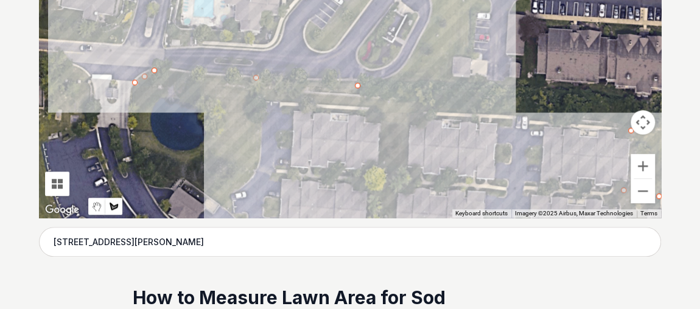
click at [427, 105] on div at bounding box center [350, 35] width 622 height 365
click at [407, 125] on div at bounding box center [350, 35] width 622 height 365
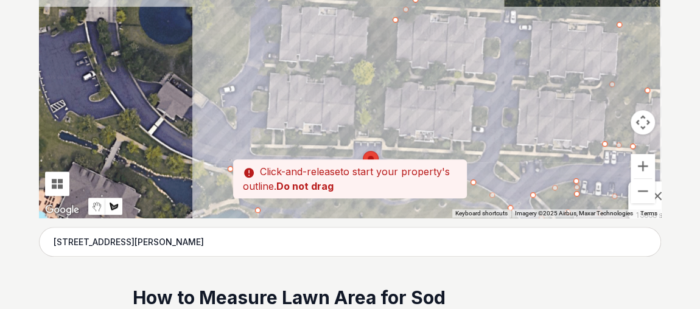
drag, startPoint x: 396, startPoint y: 166, endPoint x: 382, endPoint y: 54, distance: 113.5
click at [382, 54] on div at bounding box center [350, 35] width 622 height 365
click at [385, 138] on div at bounding box center [350, 35] width 622 height 365
click at [362, 131] on div at bounding box center [350, 35] width 622 height 365
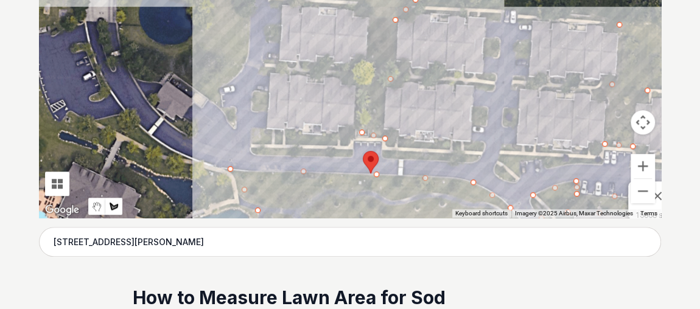
click at [368, 19] on div at bounding box center [350, 35] width 622 height 365
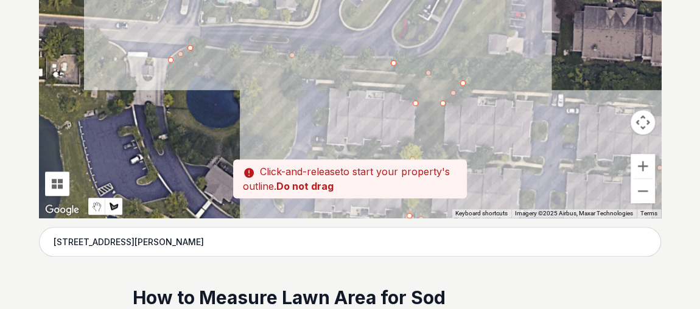
drag, startPoint x: 321, startPoint y: 17, endPoint x: 372, endPoint y: 108, distance: 104.1
click at [372, 108] on div at bounding box center [350, 35] width 622 height 365
click at [393, 82] on div at bounding box center [350, 35] width 622 height 365
click at [295, 78] on div at bounding box center [350, 35] width 622 height 365
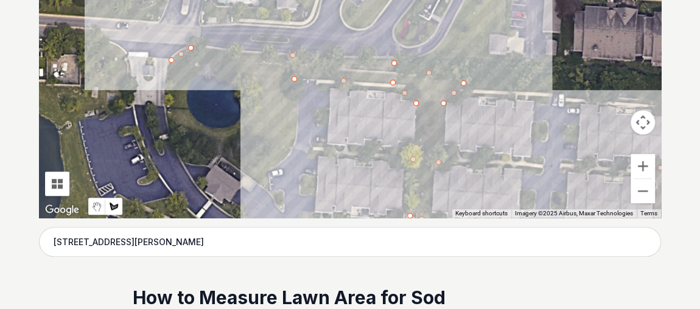
click at [295, 136] on div at bounding box center [350, 35] width 622 height 365
click at [267, 173] on div at bounding box center [350, 35] width 622 height 365
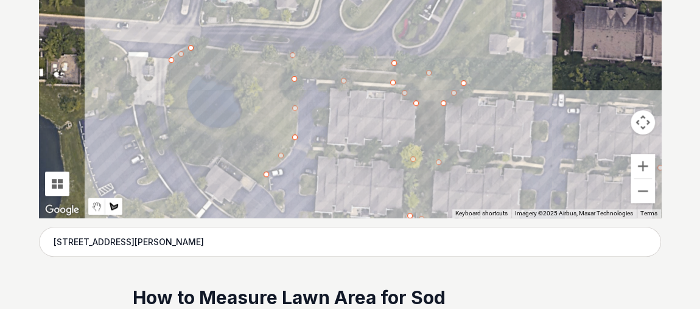
click at [223, 156] on div at bounding box center [350, 35] width 622 height 365
click at [184, 158] on div at bounding box center [350, 35] width 622 height 365
click at [166, 96] on div at bounding box center [350, 35] width 622 height 365
click at [181, 104] on div at bounding box center [350, 35] width 622 height 365
click at [199, 132] on div at bounding box center [350, 35] width 622 height 365
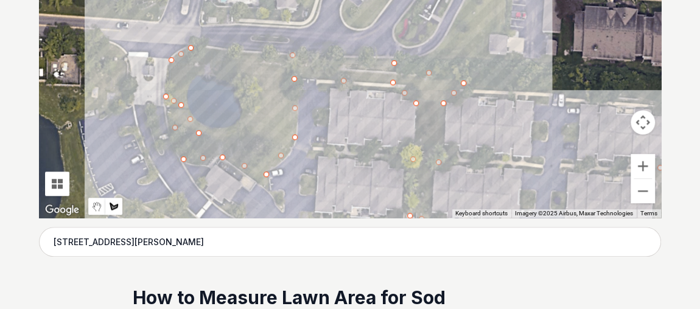
click at [244, 133] on div at bounding box center [350, 35] width 622 height 365
click at [258, 99] on div at bounding box center [350, 35] width 622 height 365
click at [242, 71] on div at bounding box center [350, 35] width 622 height 365
click at [204, 61] on div at bounding box center [350, 35] width 622 height 365
click at [181, 82] on div at bounding box center [350, 35] width 622 height 365
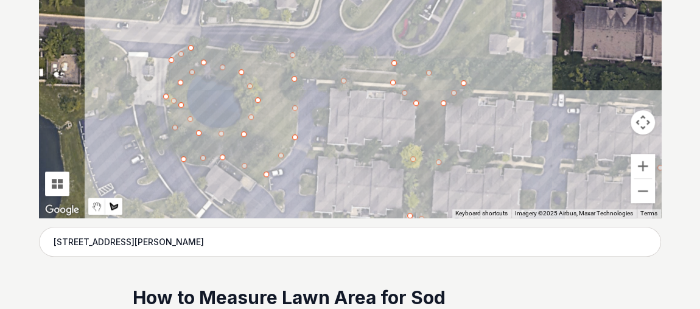
click at [169, 77] on div at bounding box center [350, 35] width 622 height 365
click at [168, 62] on div at bounding box center [350, 35] width 622 height 365
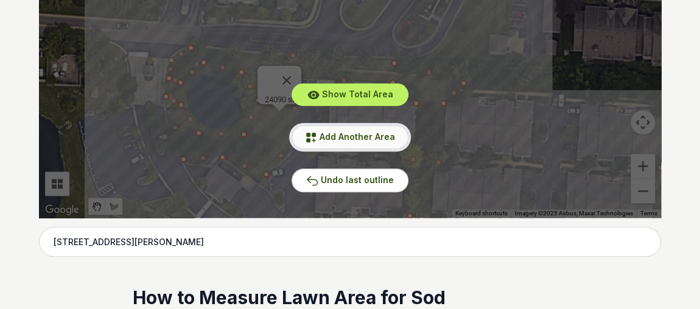
click at [359, 137] on span "Add Another Area" at bounding box center [357, 136] width 75 height 10
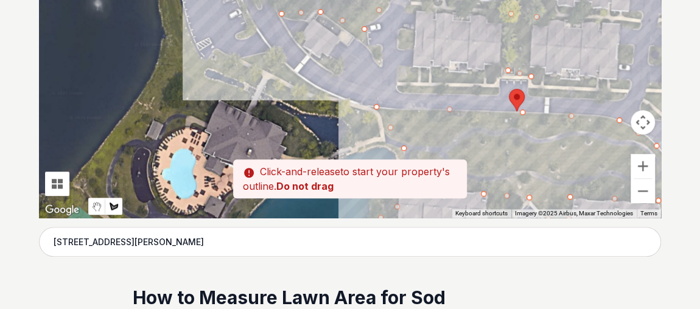
drag, startPoint x: 274, startPoint y: 179, endPoint x: 383, endPoint y: 22, distance: 191.1
click at [383, 22] on div at bounding box center [350, 35] width 622 height 365
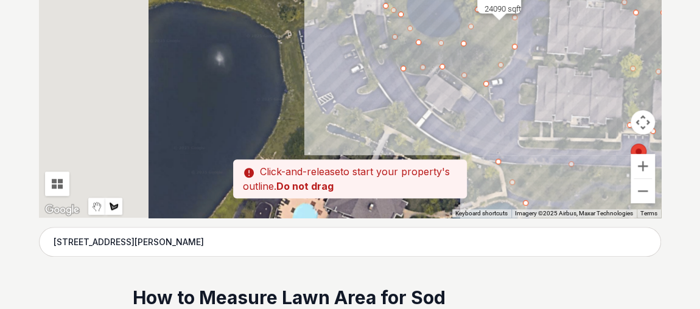
drag, startPoint x: 223, startPoint y: 108, endPoint x: 348, endPoint y: 165, distance: 137.3
click at [348, 165] on div "Pssst - zoom in over here To navigate the map with touch gestures double-tap an…" at bounding box center [350, 35] width 622 height 365
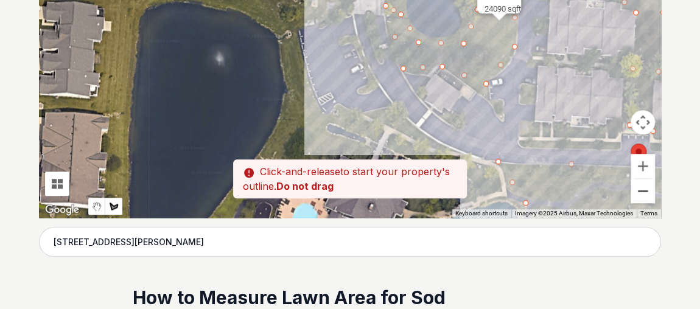
click at [644, 191] on button "Zoom out" at bounding box center [642, 191] width 24 height 24
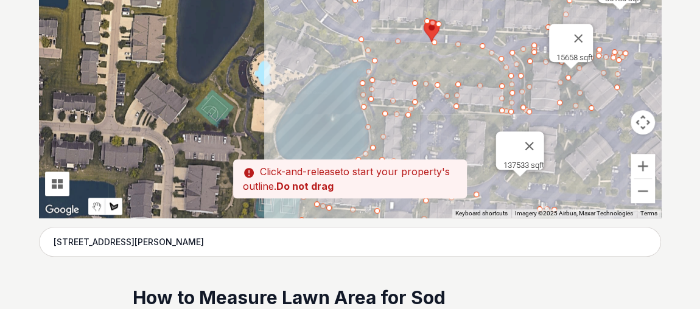
drag, startPoint x: 338, startPoint y: 58, endPoint x: 274, endPoint y: 1, distance: 85.7
click at [274, 1] on div at bounding box center [350, 35] width 622 height 365
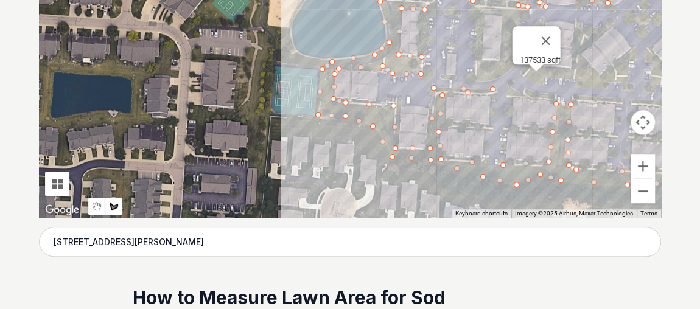
drag, startPoint x: 261, startPoint y: 120, endPoint x: 279, endPoint y: 7, distance: 114.1
click at [279, 7] on div at bounding box center [350, 35] width 622 height 365
click at [314, 59] on div at bounding box center [350, 35] width 622 height 365
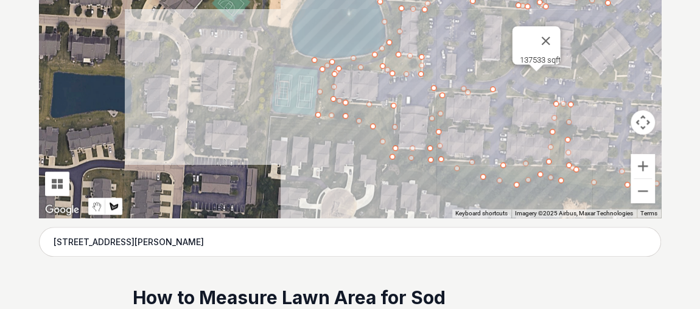
click at [289, 47] on div at bounding box center [350, 35] width 622 height 365
click at [267, 26] on div at bounding box center [350, 35] width 622 height 365
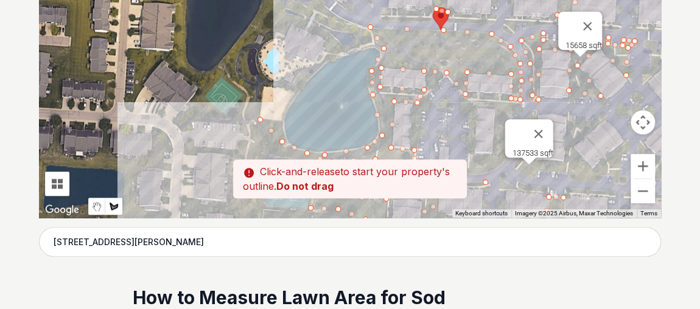
drag, startPoint x: 268, startPoint y: 15, endPoint x: 261, endPoint y: 116, distance: 100.7
click at [261, 116] on div at bounding box center [350, 35] width 622 height 365
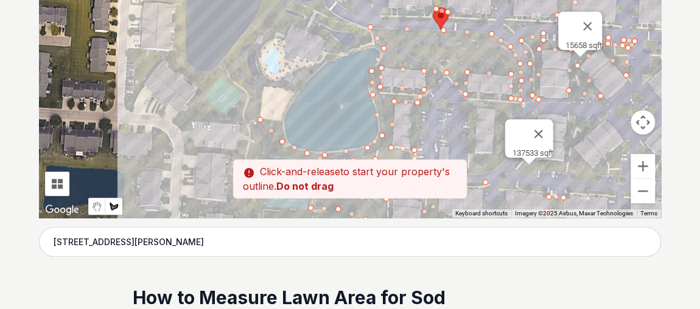
click at [265, 83] on div at bounding box center [350, 35] width 622 height 365
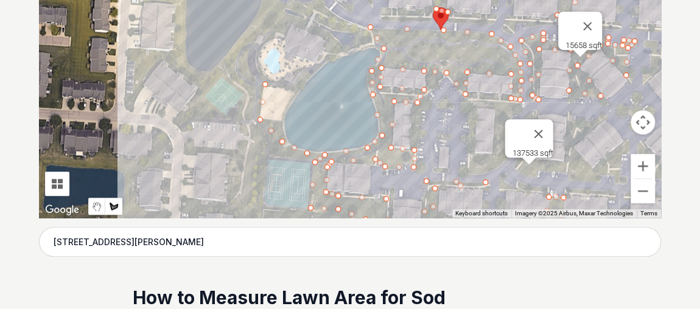
click at [249, 64] on div at bounding box center [350, 35] width 622 height 365
click at [258, 32] on div at bounding box center [350, 35] width 622 height 365
click at [293, 19] on div at bounding box center [350, 35] width 622 height 365
click at [348, 27] on div at bounding box center [350, 35] width 622 height 365
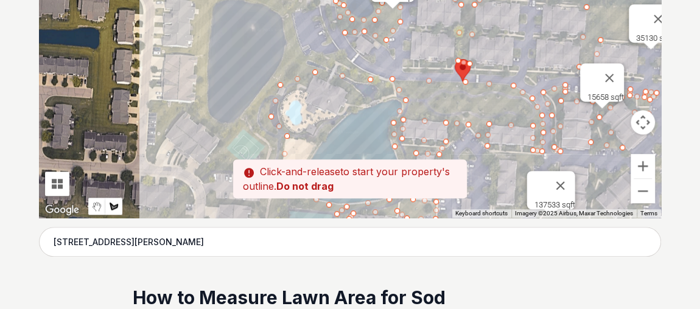
drag, startPoint x: 308, startPoint y: 10, endPoint x: 330, endPoint y: 63, distance: 57.5
click at [330, 63] on div at bounding box center [350, 35] width 622 height 365
click at [338, 51] on div at bounding box center [350, 35] width 622 height 365
click at [304, 54] on div at bounding box center [350, 35] width 622 height 365
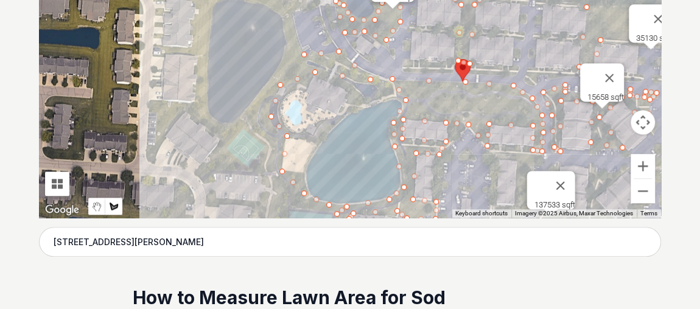
click at [292, 10] on div at bounding box center [350, 35] width 622 height 365
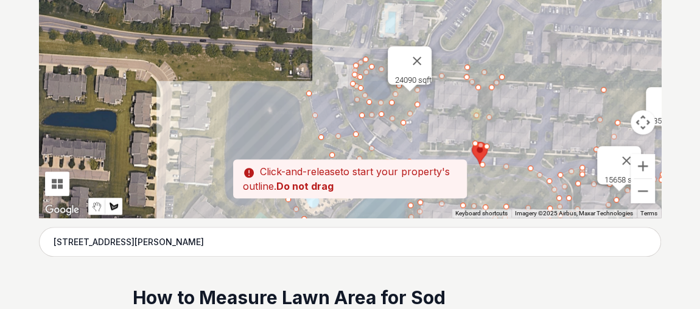
drag, startPoint x: 301, startPoint y: 6, endPoint x: 318, endPoint y: 94, distance: 89.4
click at [318, 94] on div at bounding box center [350, 35] width 622 height 365
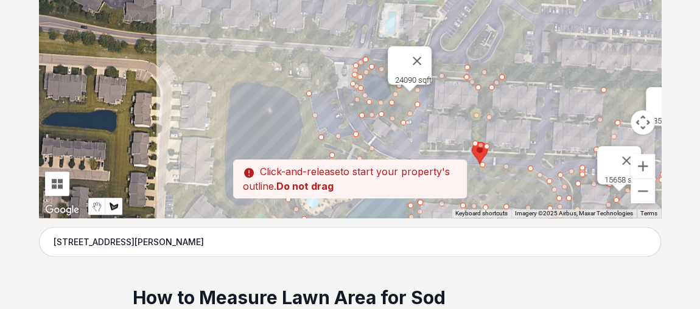
click at [334, 80] on div at bounding box center [350, 35] width 622 height 365
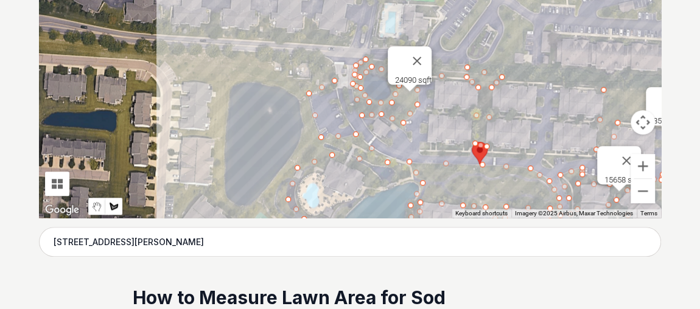
click at [331, 57] on div at bounding box center [350, 35] width 622 height 365
click at [314, 52] on div at bounding box center [350, 35] width 622 height 365
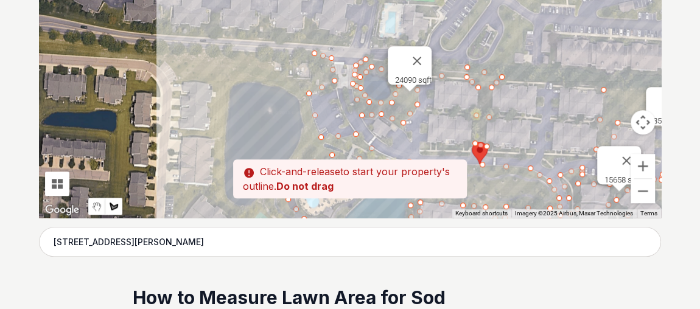
click at [310, 75] on div at bounding box center [350, 35] width 622 height 365
click at [288, 73] on div at bounding box center [350, 35] width 622 height 365
click at [261, 54] on div at bounding box center [350, 35] width 622 height 365
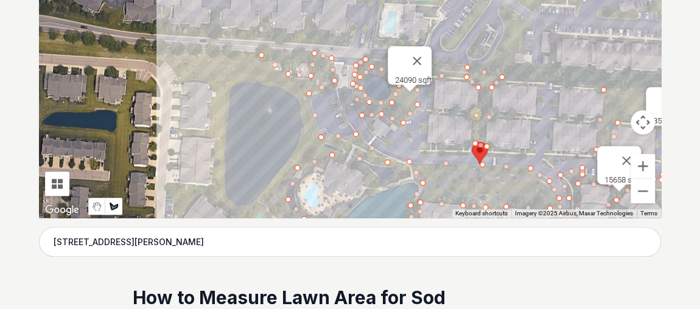
click at [229, 47] on div at bounding box center [350, 35] width 622 height 365
click at [234, 69] on div at bounding box center [350, 35] width 622 height 365
click at [281, 79] on div at bounding box center [350, 35] width 622 height 365
click at [296, 88] on div at bounding box center [350, 35] width 622 height 365
click at [306, 105] on div at bounding box center [350, 35] width 622 height 365
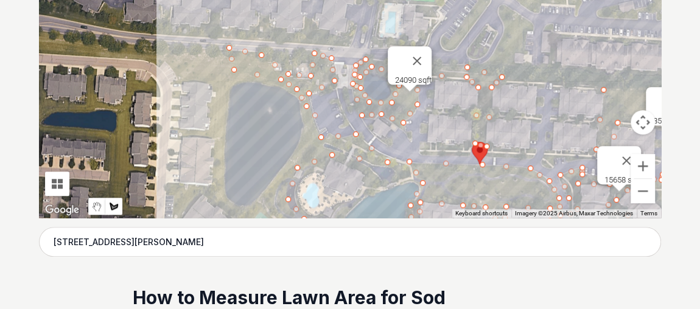
click at [307, 130] on div at bounding box center [350, 35] width 622 height 365
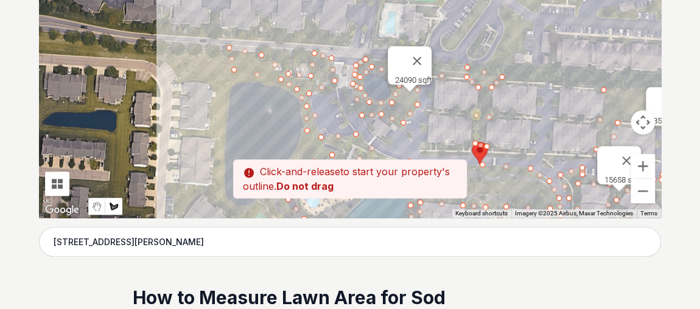
click at [305, 146] on div at bounding box center [350, 35] width 622 height 365
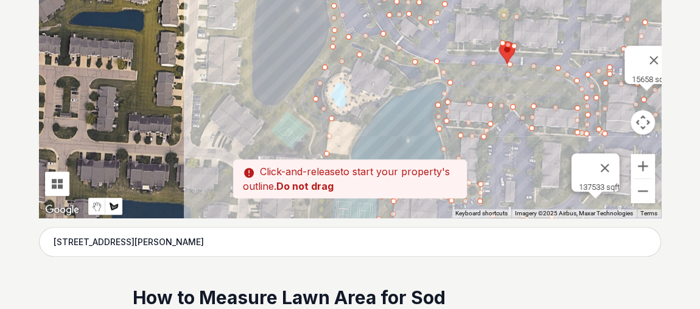
drag, startPoint x: 318, startPoint y: 137, endPoint x: 350, endPoint y: 20, distance: 121.1
click at [350, 20] on div at bounding box center [350, 35] width 622 height 365
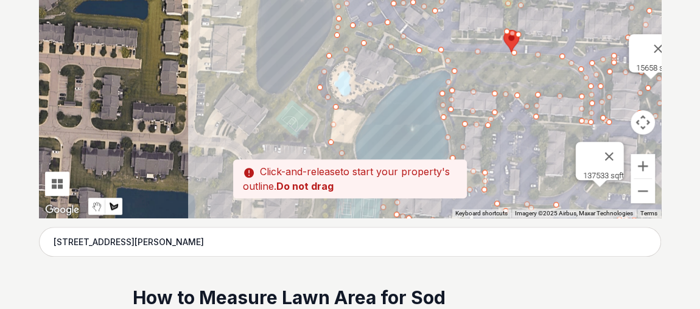
click at [304, 75] on div at bounding box center [350, 35] width 622 height 365
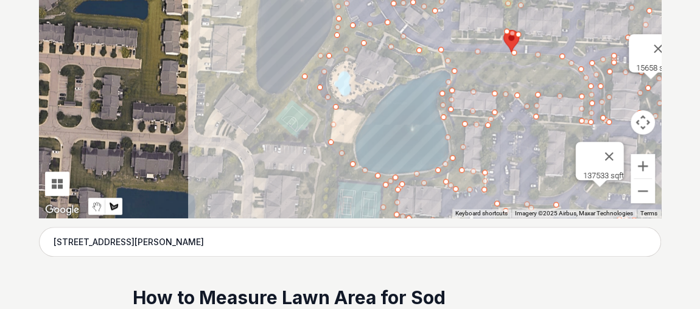
click at [313, 111] on div at bounding box center [350, 35] width 622 height 365
click at [322, 165] on div at bounding box center [350, 35] width 622 height 365
click at [378, 178] on div at bounding box center [350, 35] width 622 height 365
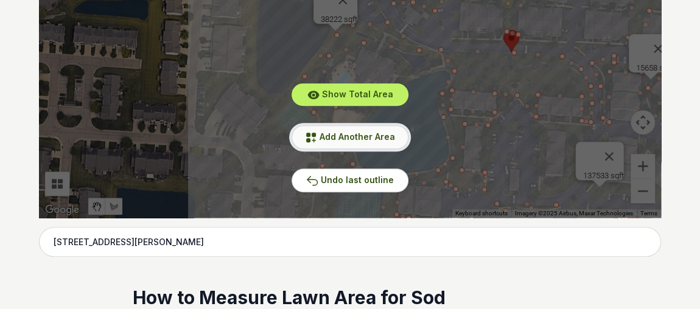
click at [377, 135] on span "Add Another Area" at bounding box center [357, 136] width 75 height 10
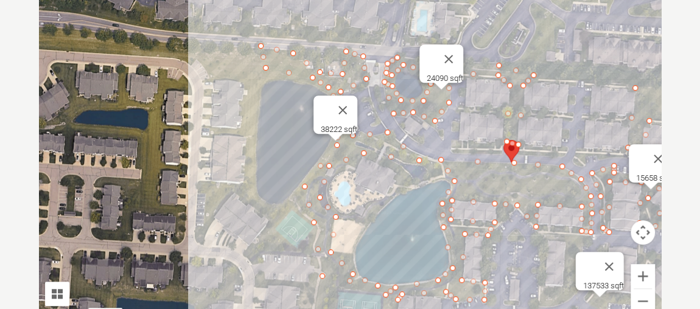
scroll to position [296, 0]
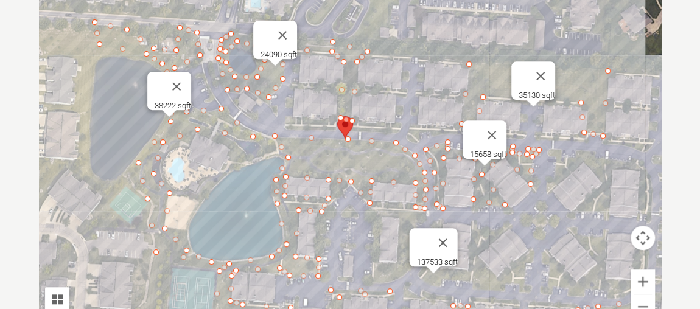
drag, startPoint x: 505, startPoint y: 150, endPoint x: 414, endPoint y: 111, distance: 97.9
click at [414, 111] on div at bounding box center [350, 150] width 622 height 365
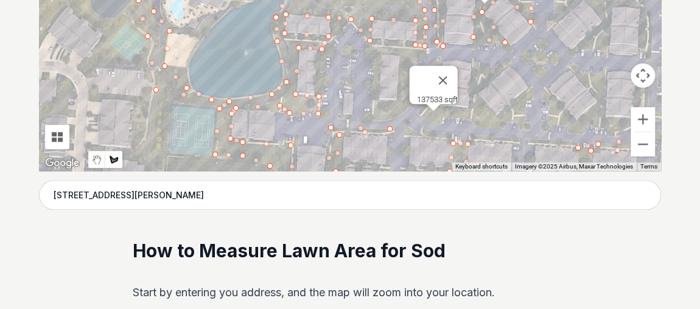
scroll to position [459, 0]
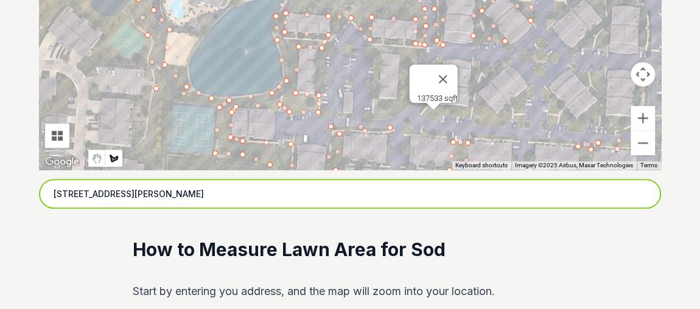
drag, startPoint x: 209, startPoint y: 200, endPoint x: 32, endPoint y: 208, distance: 177.9
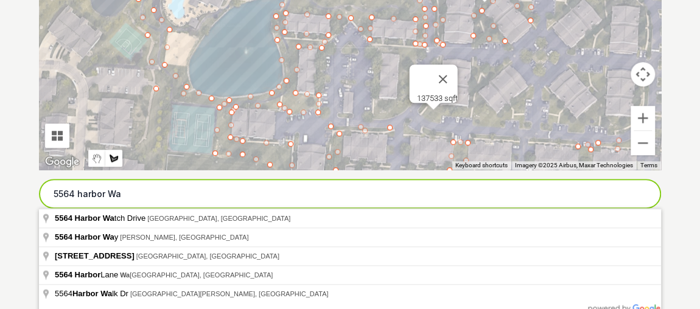
click at [71, 191] on input "5564 harbor Wa" at bounding box center [350, 194] width 622 height 30
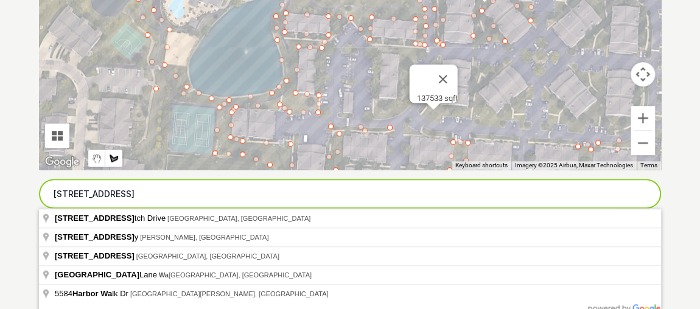
click at [138, 194] on input "[STREET_ADDRESS]" at bounding box center [350, 194] width 622 height 30
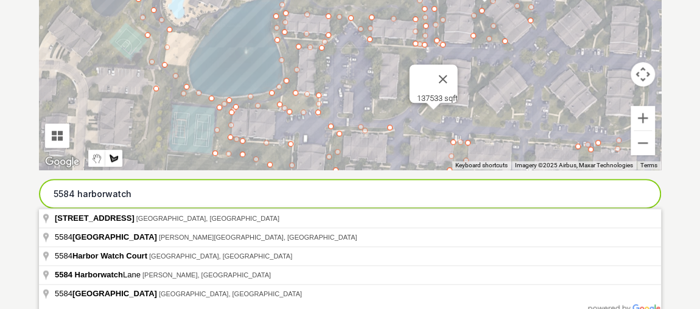
click at [97, 195] on input "5584 harborwatch" at bounding box center [350, 194] width 622 height 30
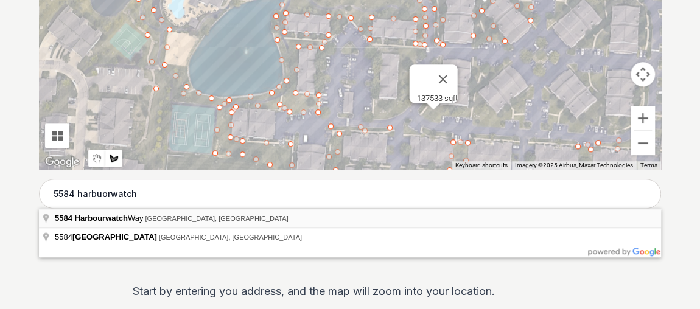
type input "[STREET_ADDRESS]"
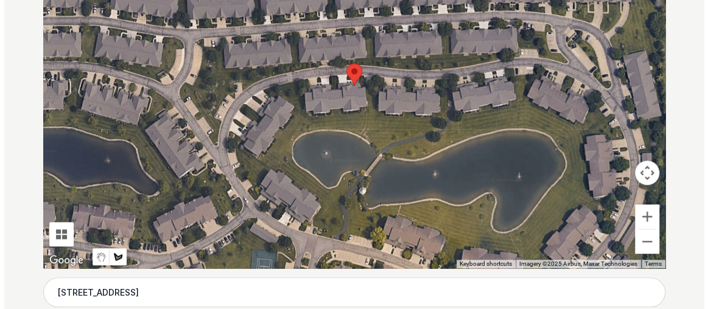
scroll to position [358, 0]
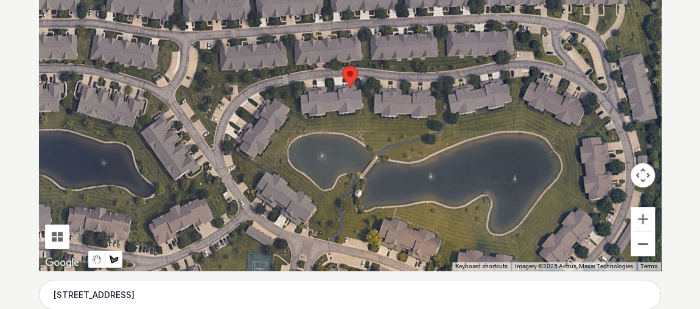
click at [641, 245] on button "Zoom out" at bounding box center [642, 244] width 24 height 24
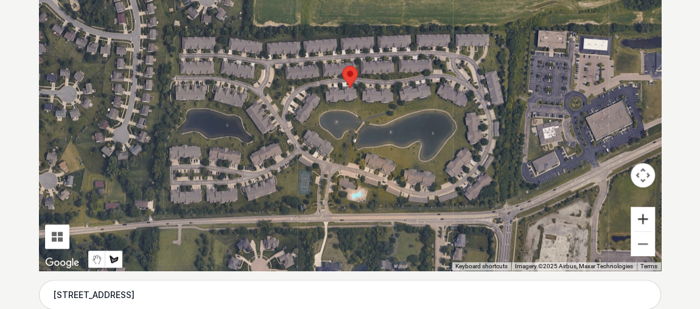
click at [640, 218] on button "Zoom in" at bounding box center [642, 219] width 24 height 24
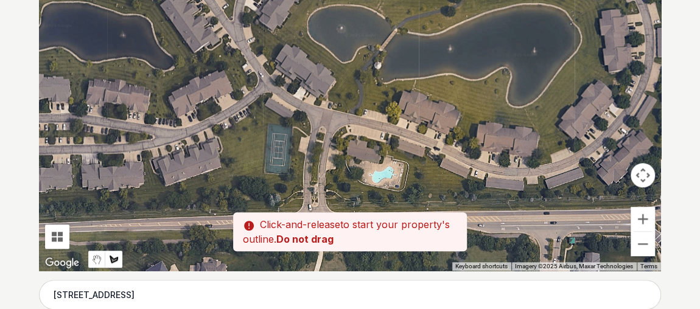
drag, startPoint x: 401, startPoint y: 194, endPoint x: 421, endPoint y: 63, distance: 132.3
click at [421, 63] on div at bounding box center [350, 88] width 622 height 365
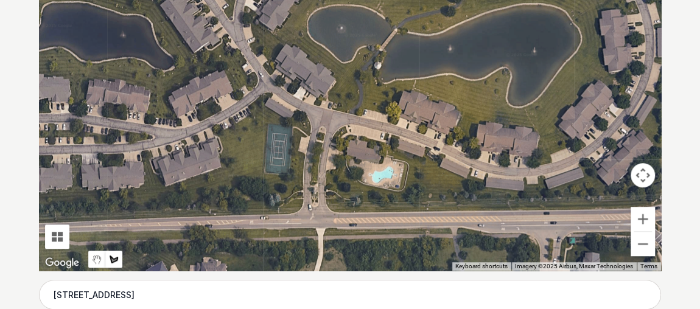
click at [330, 102] on div at bounding box center [350, 88] width 622 height 365
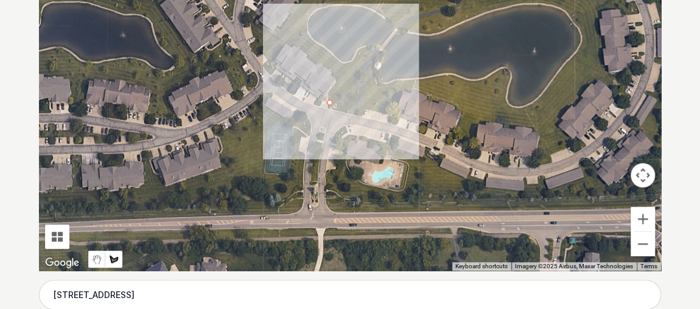
click at [335, 77] on div at bounding box center [350, 88] width 622 height 365
click at [286, 42] on div at bounding box center [350, 88] width 622 height 365
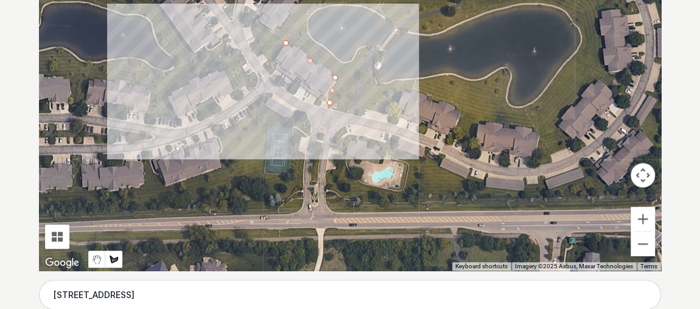
click at [268, 71] on div at bounding box center [350, 88] width 622 height 365
click at [251, 21] on div at bounding box center [350, 88] width 622 height 365
click at [275, 29] on div at bounding box center [350, 88] width 622 height 365
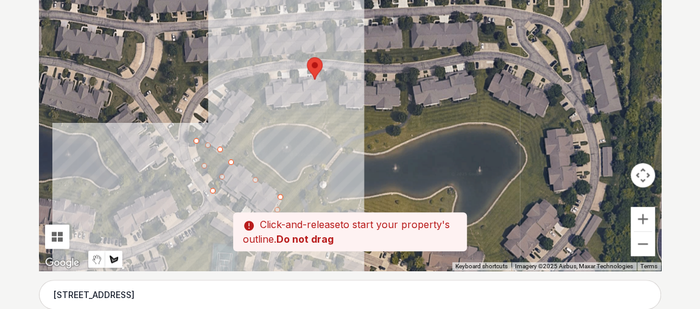
drag, startPoint x: 292, startPoint y: 4, endPoint x: 233, endPoint y: 129, distance: 138.6
click at [233, 129] on div at bounding box center [350, 88] width 622 height 365
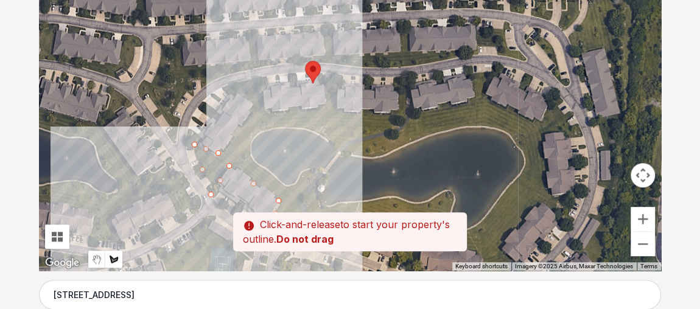
click at [253, 103] on div at bounding box center [350, 88] width 622 height 365
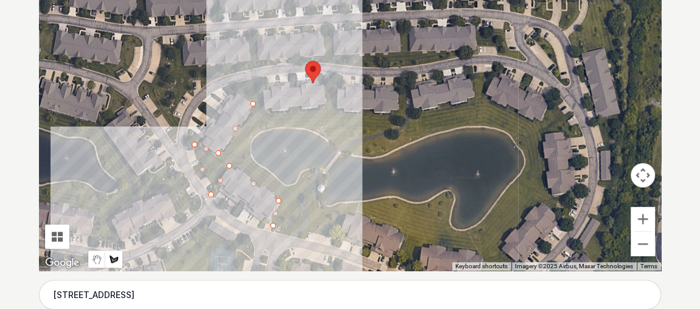
click at [225, 86] on div at bounding box center [350, 88] width 622 height 365
click at [261, 79] on div at bounding box center [350, 88] width 622 height 365
click at [264, 110] on div at bounding box center [350, 88] width 622 height 365
click at [321, 105] on div at bounding box center [350, 88] width 622 height 365
click at [330, 87] on div at bounding box center [350, 88] width 622 height 365
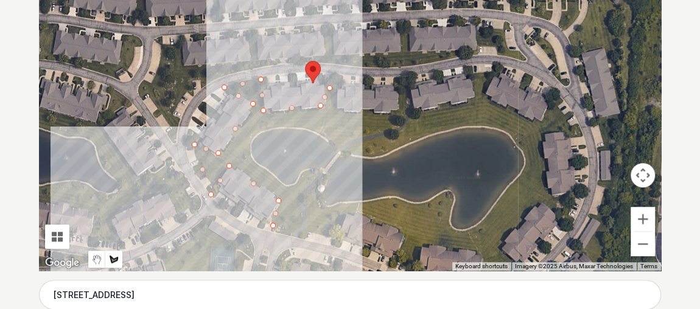
click at [338, 111] on div at bounding box center [350, 88] width 622 height 365
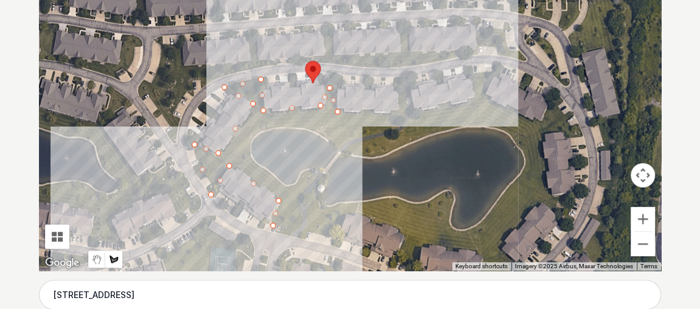
click at [397, 111] on div at bounding box center [350, 88] width 622 height 365
click at [400, 76] on div at bounding box center [350, 88] width 622 height 365
click at [411, 108] on div at bounding box center [350, 88] width 622 height 365
click at [473, 101] on div at bounding box center [350, 88] width 622 height 365
click at [473, 73] on div at bounding box center [350, 88] width 622 height 365
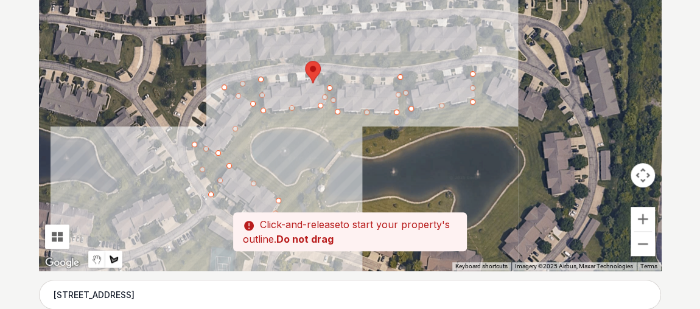
click at [489, 72] on div at bounding box center [350, 88] width 622 height 365
click at [481, 94] on div at bounding box center [350, 88] width 622 height 365
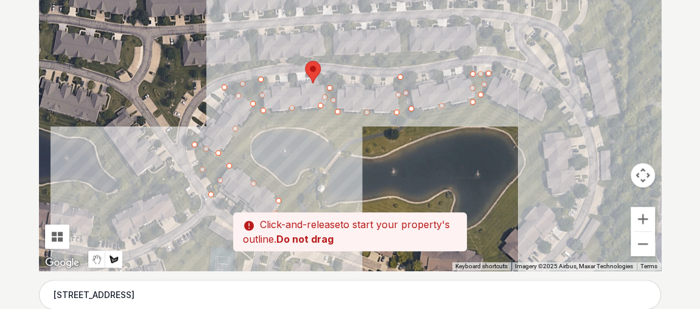
click at [540, 120] on div at bounding box center [350, 88] width 622 height 365
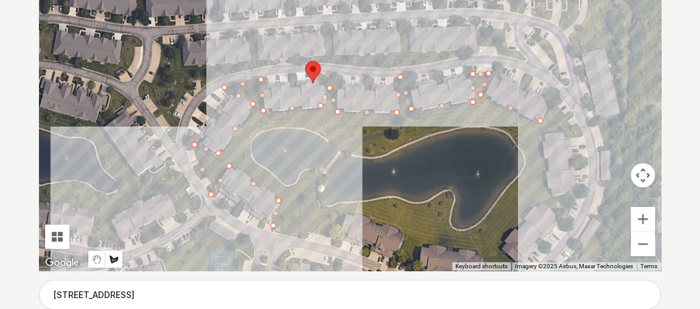
click at [553, 99] on div at bounding box center [350, 88] width 622 height 365
click at [575, 129] on div at bounding box center [350, 88] width 622 height 365
click at [540, 132] on div at bounding box center [350, 88] width 622 height 365
click at [550, 195] on div at bounding box center [350, 88] width 622 height 365
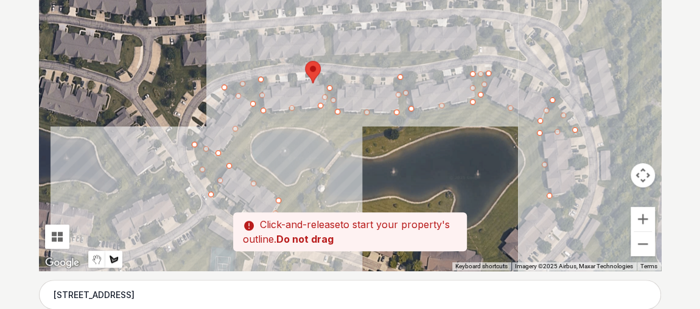
click at [564, 209] on div at bounding box center [350, 88] width 622 height 365
click at [537, 200] on div at bounding box center [350, 88] width 622 height 365
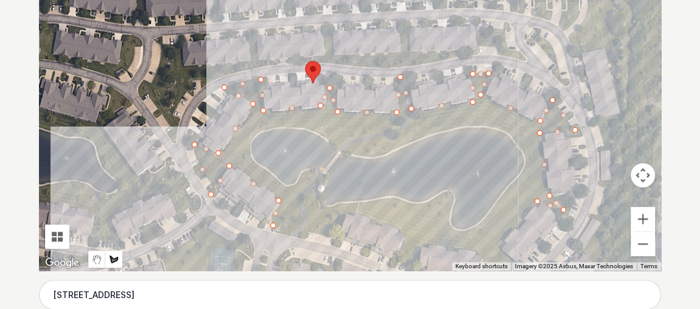
click at [500, 242] on div at bounding box center [350, 88] width 622 height 365
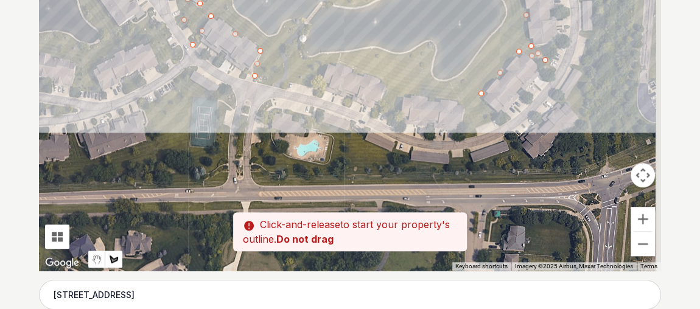
drag, startPoint x: 484, startPoint y: 226, endPoint x: 465, endPoint y: 69, distance: 158.1
click at [465, 69] on div at bounding box center [350, 88] width 622 height 365
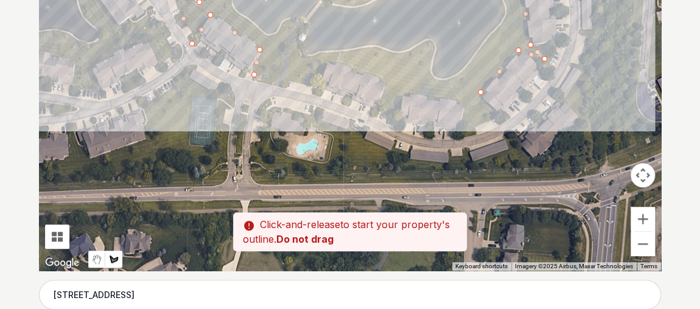
click at [494, 118] on div at bounding box center [350, 88] width 622 height 365
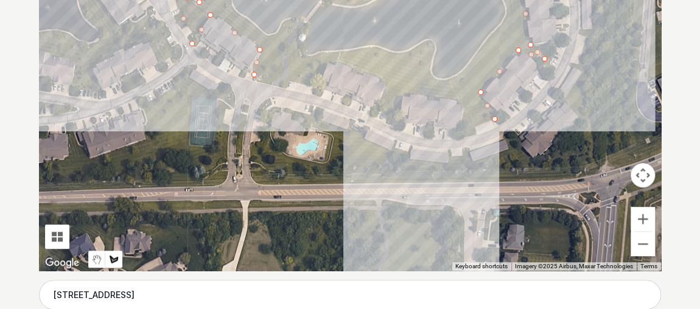
click at [464, 131] on div at bounding box center [350, 88] width 622 height 365
click at [464, 94] on div at bounding box center [350, 88] width 622 height 365
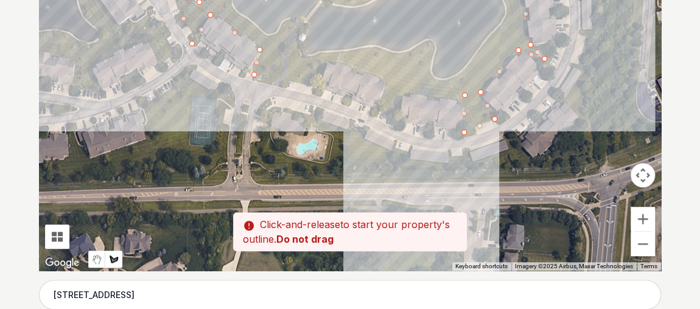
click at [401, 91] on div at bounding box center [350, 88] width 622 height 365
click at [398, 122] on div at bounding box center [350, 88] width 622 height 365
click at [379, 106] on div at bounding box center [350, 88] width 622 height 365
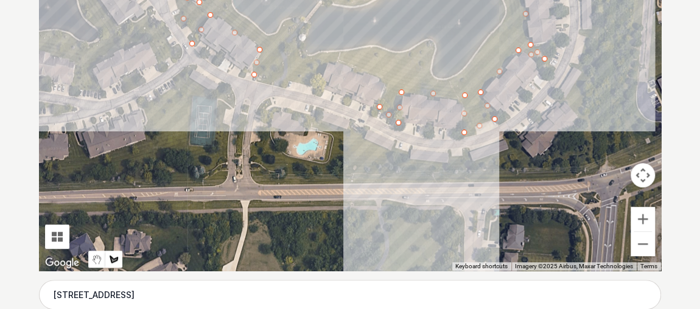
click at [385, 80] on div at bounding box center [350, 88] width 622 height 365
click at [326, 60] on div at bounding box center [350, 88] width 622 height 365
click at [316, 84] on div at bounding box center [350, 88] width 622 height 365
click at [270, 80] on div at bounding box center [350, 88] width 622 height 365
click at [296, 35] on div at bounding box center [350, 88] width 622 height 365
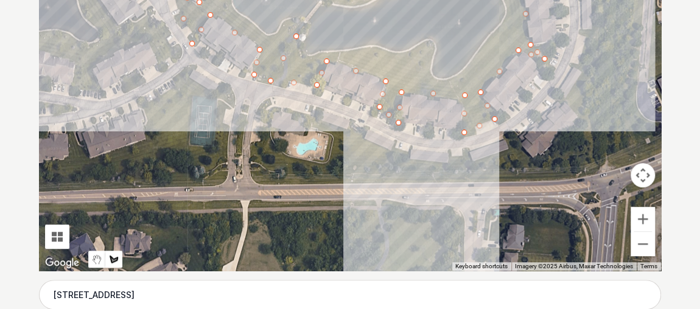
click at [302, 58] on div at bounding box center [350, 88] width 622 height 365
click at [335, 55] on div at bounding box center [350, 88] width 622 height 365
click at [375, 50] on div at bounding box center [350, 88] width 622 height 365
click at [403, 58] on div at bounding box center [350, 88] width 622 height 365
click at [428, 44] on div at bounding box center [350, 88] width 622 height 365
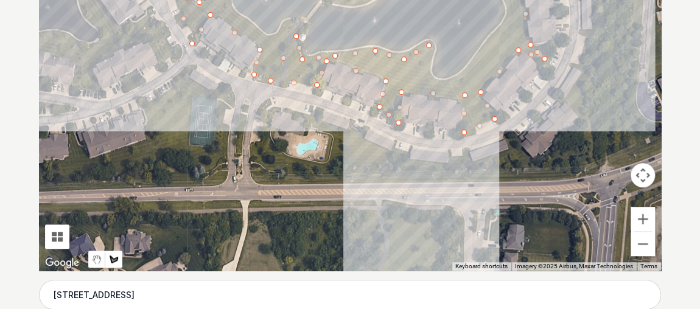
click at [427, 74] on div at bounding box center [350, 88] width 622 height 365
click at [458, 81] on div at bounding box center [350, 88] width 622 height 365
click at [498, 32] on div at bounding box center [350, 88] width 622 height 365
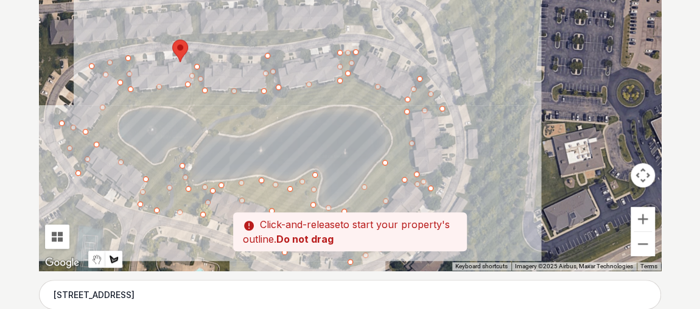
drag, startPoint x: 515, startPoint y: 22, endPoint x: 399, endPoint y: 156, distance: 177.3
click at [399, 156] on div at bounding box center [350, 88] width 622 height 365
click at [396, 134] on div at bounding box center [350, 88] width 622 height 365
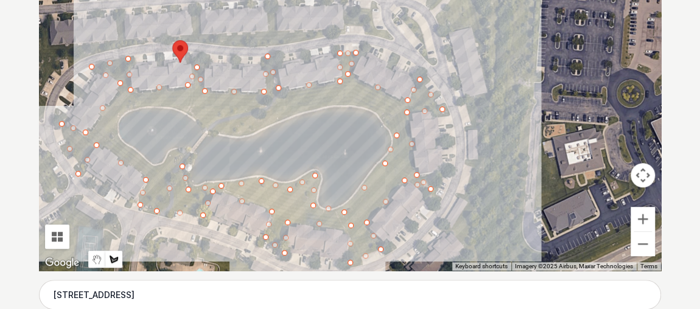
click at [375, 105] on div at bounding box center [350, 88] width 622 height 365
click at [341, 96] on div at bounding box center [350, 88] width 622 height 365
click at [292, 110] on div at bounding box center [350, 88] width 622 height 365
click at [251, 128] on div at bounding box center [350, 88] width 622 height 365
click at [209, 119] on div at bounding box center [350, 88] width 622 height 365
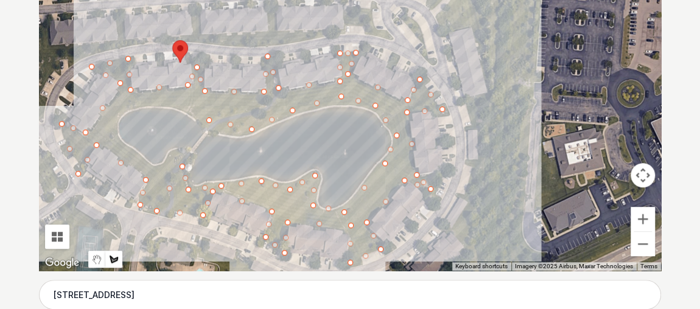
click at [187, 107] on div at bounding box center [350, 88] width 622 height 365
click at [148, 100] on div at bounding box center [350, 88] width 622 height 365
click at [119, 111] on div at bounding box center [350, 88] width 622 height 365
click at [111, 133] on div at bounding box center [350, 88] width 622 height 365
click at [139, 158] on div at bounding box center [350, 88] width 622 height 365
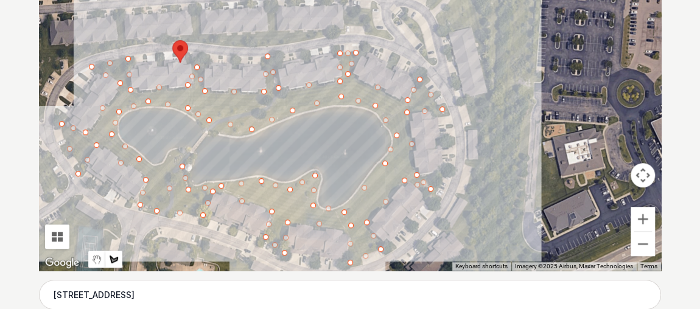
click at [159, 168] on div at bounding box center [350, 88] width 622 height 365
click at [181, 150] on div at bounding box center [350, 88] width 622 height 365
click at [158, 189] on div at bounding box center [350, 88] width 622 height 365
click at [144, 204] on div at bounding box center [350, 88] width 622 height 365
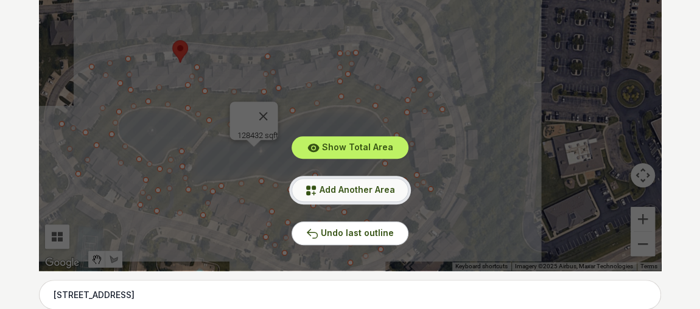
click at [332, 191] on span "Add Another Area" at bounding box center [357, 189] width 75 height 10
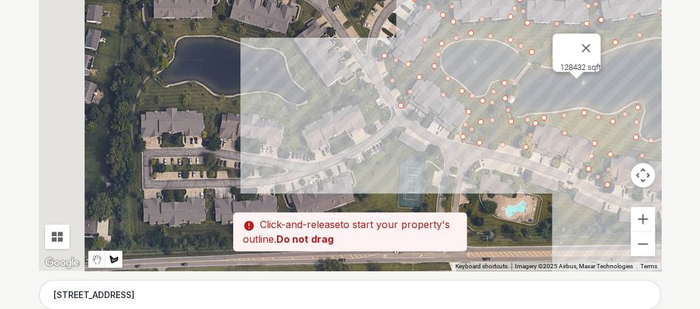
drag, startPoint x: 212, startPoint y: 211, endPoint x: 545, endPoint y: 140, distance: 340.3
click at [545, 140] on div at bounding box center [350, 88] width 622 height 365
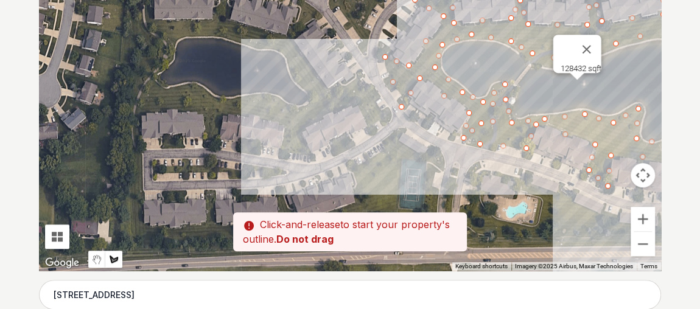
click at [282, 149] on div at bounding box center [350, 88] width 622 height 365
click at [284, 124] on div at bounding box center [350, 88] width 622 height 365
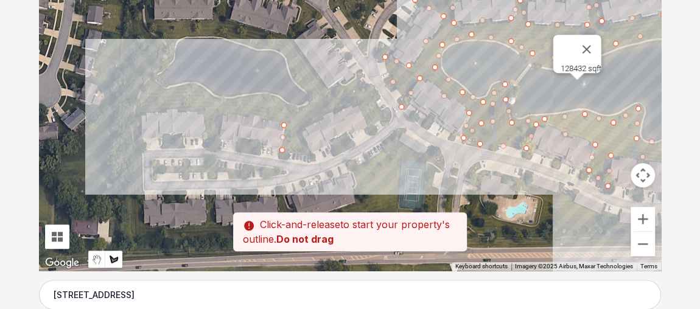
click at [222, 113] on div at bounding box center [350, 88] width 622 height 365
click at [220, 142] on div at bounding box center [350, 88] width 622 height 365
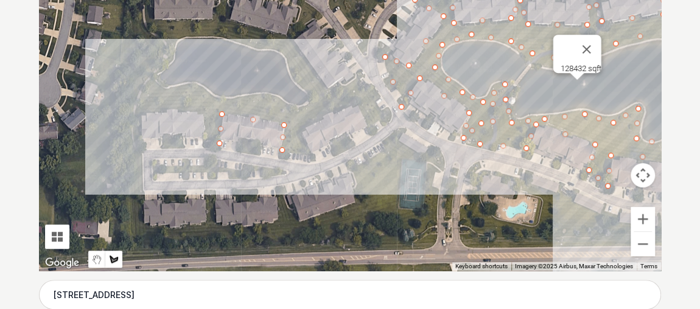
click at [206, 136] on div at bounding box center [350, 88] width 622 height 365
click at [203, 111] on div at bounding box center [350, 88] width 622 height 365
click at [152, 108] on div at bounding box center [350, 88] width 622 height 365
click at [136, 110] on div at bounding box center [350, 88] width 622 height 365
click at [148, 76] on div at bounding box center [350, 88] width 622 height 365
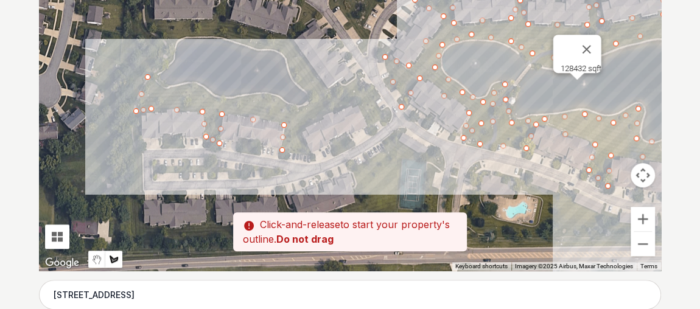
click at [164, 88] on div at bounding box center [350, 88] width 622 height 365
click at [193, 85] on div at bounding box center [350, 88] width 622 height 365
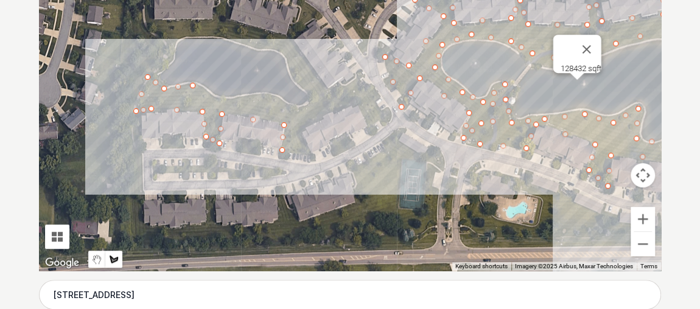
click at [218, 99] on div at bounding box center [350, 88] width 622 height 365
click at [264, 95] on div at bounding box center [350, 88] width 622 height 365
click at [301, 108] on div at bounding box center [350, 88] width 622 height 365
click at [315, 97] on div at bounding box center [350, 88] width 622 height 365
click at [293, 69] on div at bounding box center [350, 88] width 622 height 365
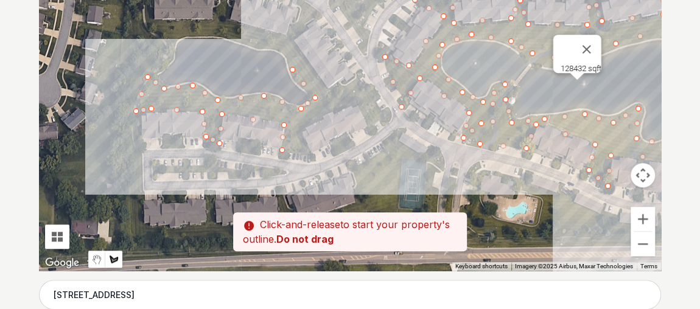
click at [280, 48] on div at bounding box center [350, 88] width 622 height 365
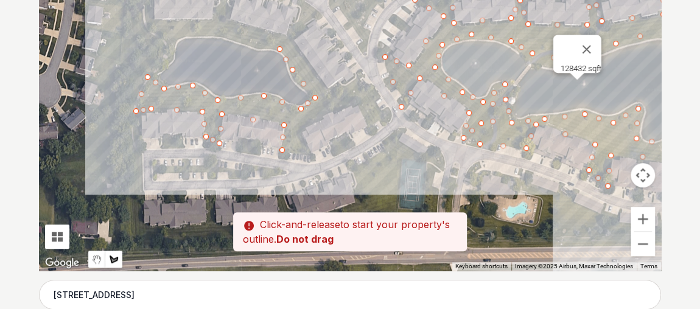
click at [234, 38] on div at bounding box center [350, 88] width 622 height 365
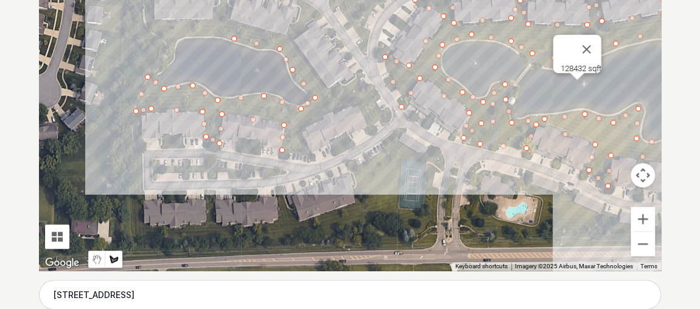
click at [192, 32] on div at bounding box center [350, 88] width 622 height 365
click at [153, 35] on div at bounding box center [350, 88] width 622 height 365
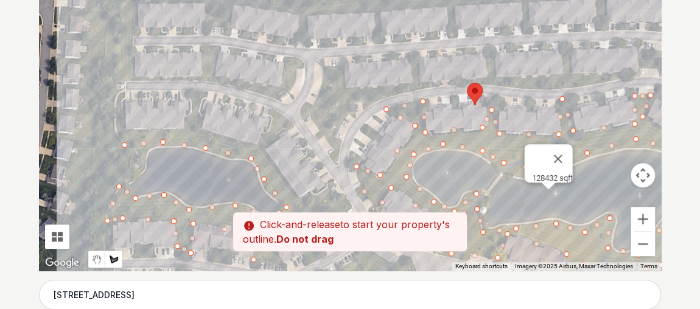
drag, startPoint x: 173, startPoint y: 108, endPoint x: 173, endPoint y: 130, distance: 21.9
click at [173, 130] on div at bounding box center [350, 88] width 622 height 365
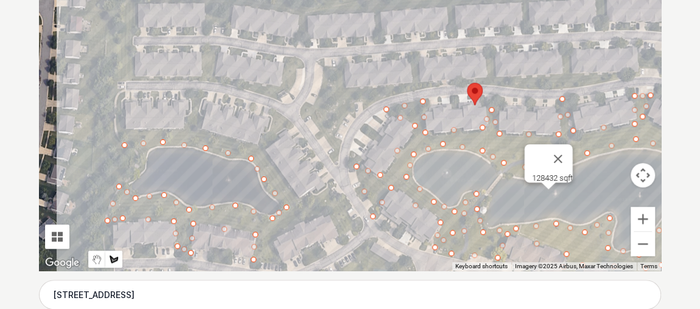
click at [121, 130] on div at bounding box center [350, 88] width 622 height 365
click at [185, 128] on div at bounding box center [350, 88] width 622 height 365
click at [194, 90] on div at bounding box center [350, 88] width 622 height 365
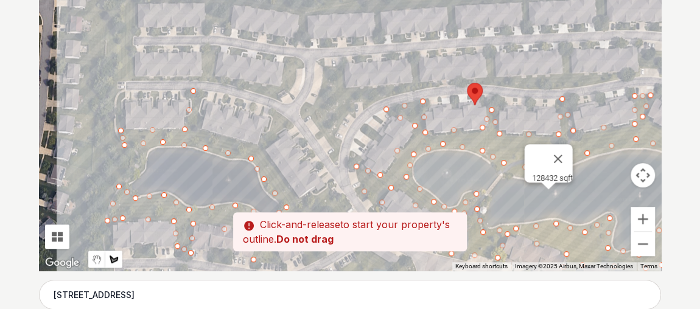
click at [203, 130] on div at bounding box center [350, 88] width 622 height 365
click at [257, 145] on div at bounding box center [350, 88] width 622 height 365
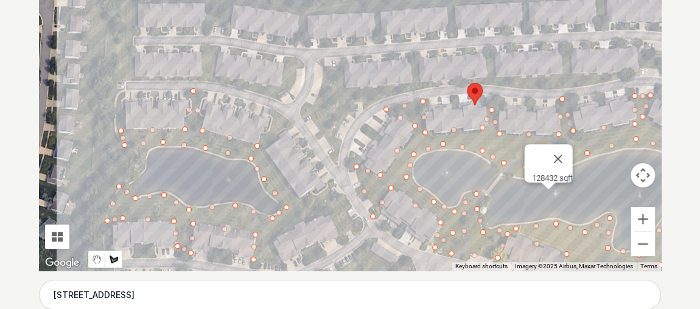
click at [273, 110] on div at bounding box center [350, 88] width 622 height 365
click at [290, 125] on div at bounding box center [350, 88] width 622 height 365
click at [266, 154] on div at bounding box center [350, 88] width 622 height 365
click at [298, 196] on div at bounding box center [350, 88] width 622 height 365
click at [334, 187] on div at bounding box center [350, 88] width 622 height 365
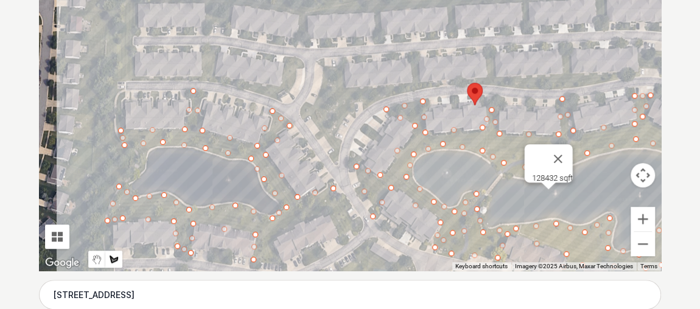
click at [357, 225] on div at bounding box center [350, 88] width 622 height 365
click at [344, 234] on div "Pssst - zoom in over here To navigate the map with touch gestures double-tap an…" at bounding box center [350, 88] width 622 height 365
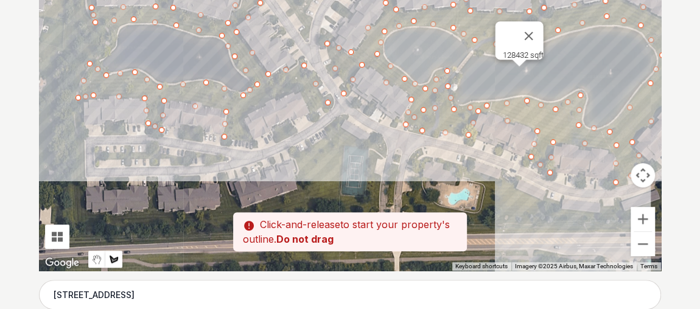
drag, startPoint x: 324, startPoint y: 197, endPoint x: 271, endPoint y: 18, distance: 187.4
click at [271, 18] on div at bounding box center [350, 88] width 622 height 365
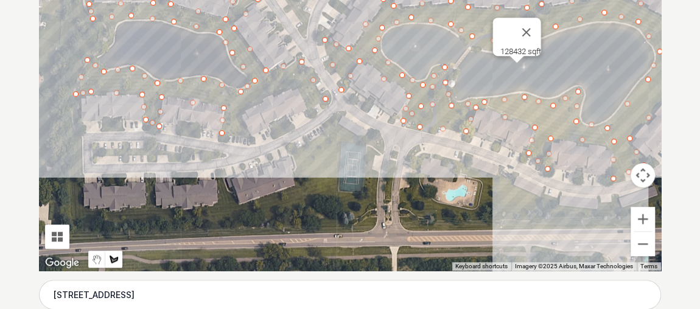
click at [310, 108] on div at bounding box center [350, 88] width 622 height 365
click at [296, 83] on div at bounding box center [350, 88] width 622 height 365
click at [242, 113] on div at bounding box center [350, 88] width 622 height 365
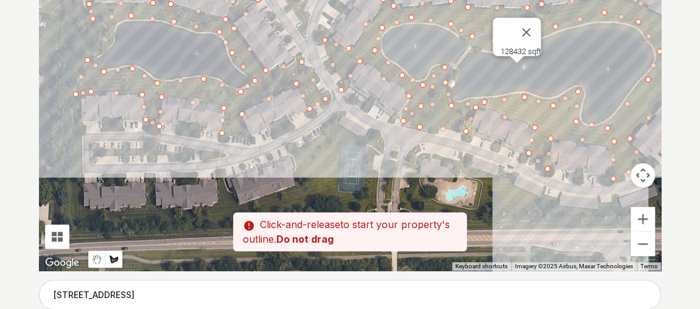
click at [250, 135] on div at bounding box center [350, 88] width 622 height 365
click at [225, 132] on div at bounding box center [350, 88] width 622 height 365
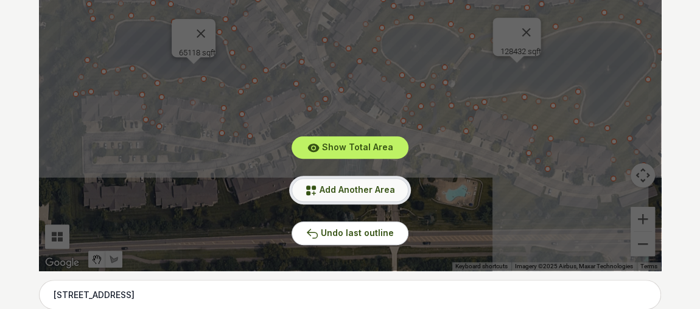
click at [331, 189] on span "Add Another Area" at bounding box center [357, 189] width 75 height 10
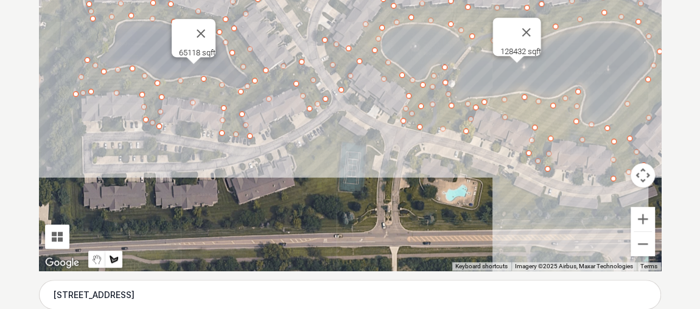
click at [80, 134] on div at bounding box center [350, 88] width 622 height 365
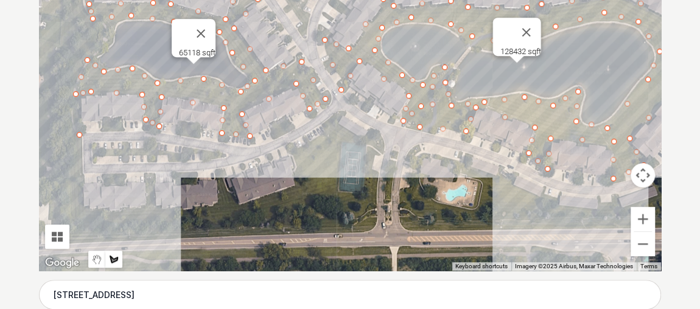
click at [85, 207] on div at bounding box center [350, 88] width 622 height 365
click at [145, 203] on div at bounding box center [350, 88] width 622 height 365
click at [145, 173] on div at bounding box center [350, 88] width 622 height 365
click at [159, 206] on div at bounding box center [350, 88] width 622 height 365
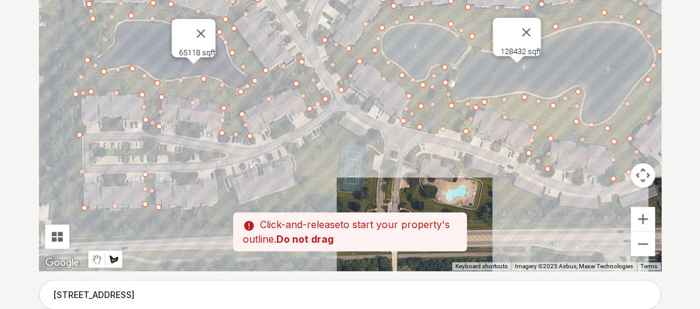
click at [217, 203] on div at bounding box center [350, 88] width 622 height 365
click at [217, 166] on div at bounding box center [350, 88] width 622 height 365
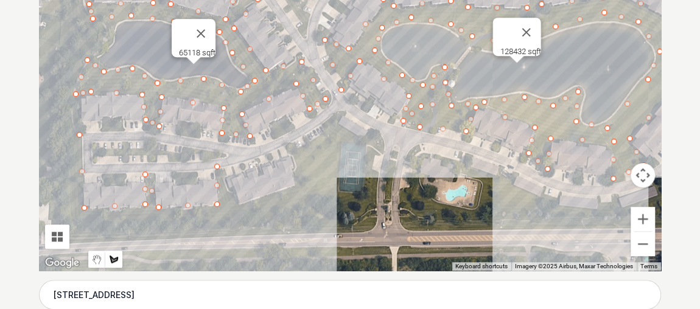
click at [237, 204] on div at bounding box center [350, 88] width 622 height 365
click at [297, 184] on div at bounding box center [350, 88] width 622 height 365
click at [295, 147] on div at bounding box center [350, 88] width 622 height 365
click at [335, 118] on div at bounding box center [350, 88] width 622 height 365
click at [362, 139] on div at bounding box center [350, 88] width 622 height 365
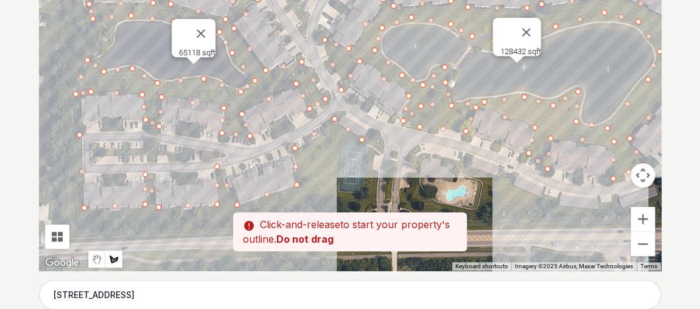
click at [341, 140] on div at bounding box center [350, 88] width 622 height 365
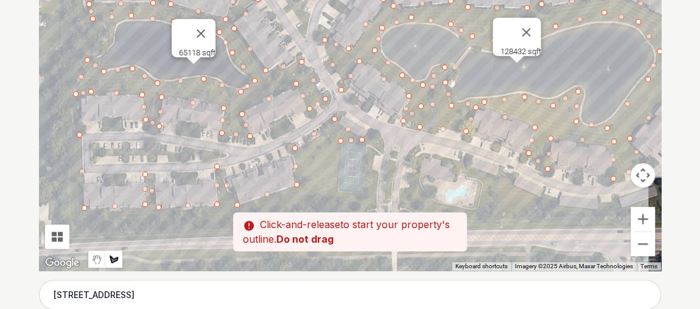
click at [335, 189] on div at bounding box center [350, 88] width 622 height 365
click at [362, 192] on div at bounding box center [350, 88] width 622 height 365
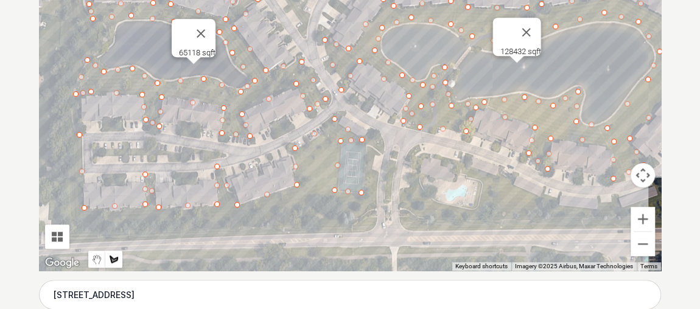
click at [371, 128] on div at bounding box center [350, 88] width 622 height 365
click at [383, 150] on div at bounding box center [350, 88] width 622 height 365
click at [372, 161] on div at bounding box center [350, 88] width 622 height 365
click at [375, 186] on div at bounding box center [350, 88] width 622 height 365
click at [374, 221] on div at bounding box center [350, 88] width 622 height 365
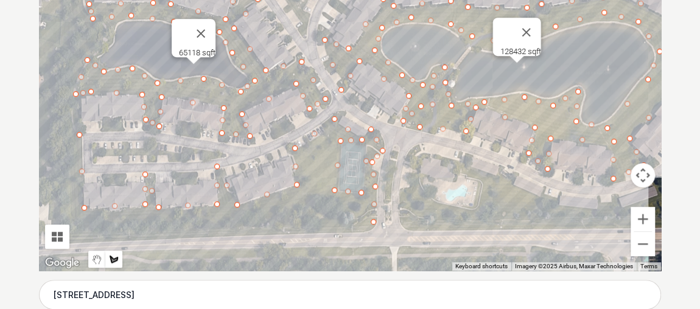
click at [325, 226] on div at bounding box center [350, 88] width 622 height 365
click at [338, 204] on div at bounding box center [350, 88] width 622 height 365
click at [321, 190] on div at bounding box center [350, 88] width 622 height 365
click at [261, 212] on div at bounding box center [350, 88] width 622 height 365
click at [194, 217] on div at bounding box center [350, 88] width 622 height 365
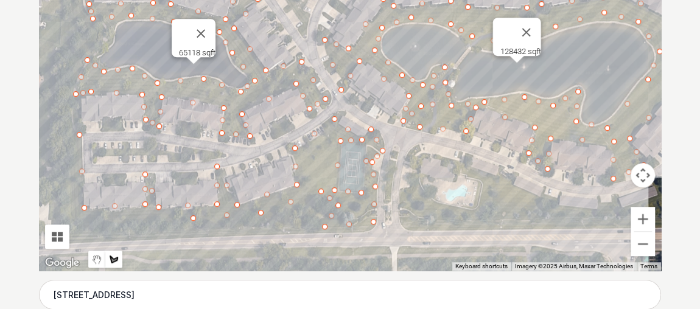
click at [68, 216] on div at bounding box center [350, 88] width 622 height 365
click at [68, 163] on div at bounding box center [350, 88] width 622 height 365
click at [74, 137] on div at bounding box center [350, 88] width 622 height 365
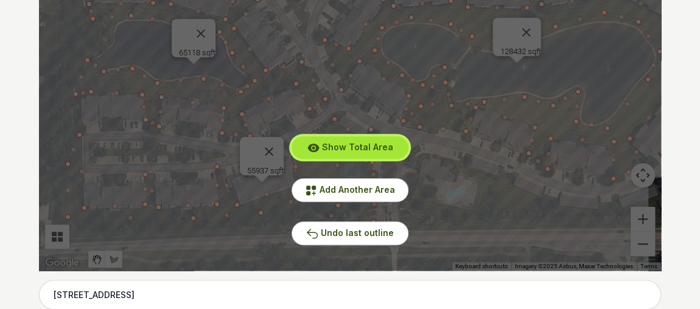
click at [343, 143] on span "Show Total Area" at bounding box center [357, 147] width 71 height 10
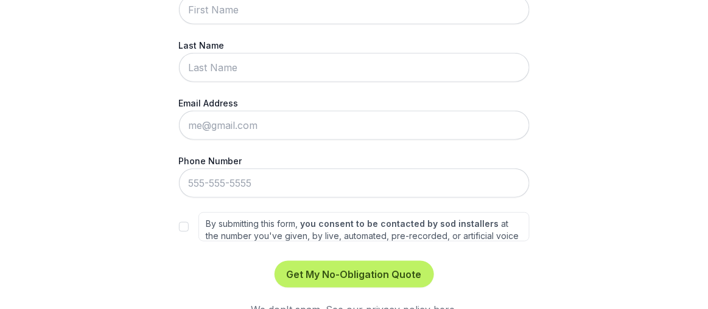
scroll to position [0, 0]
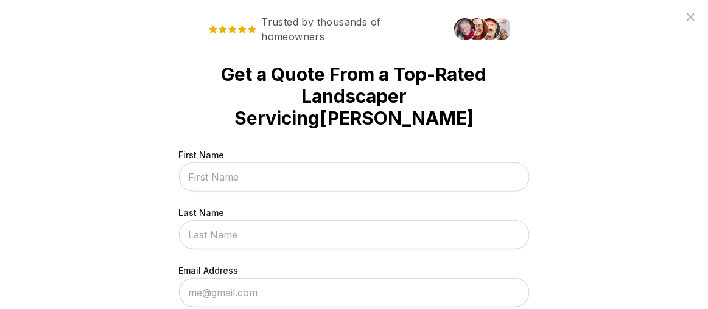
click at [120, 99] on div "Trusted by thousands of homeowners Get a Quote From a Top-Rated Landscaper Serv…" at bounding box center [354, 154] width 708 height 309
